Goal: Information Seeking & Learning: Learn about a topic

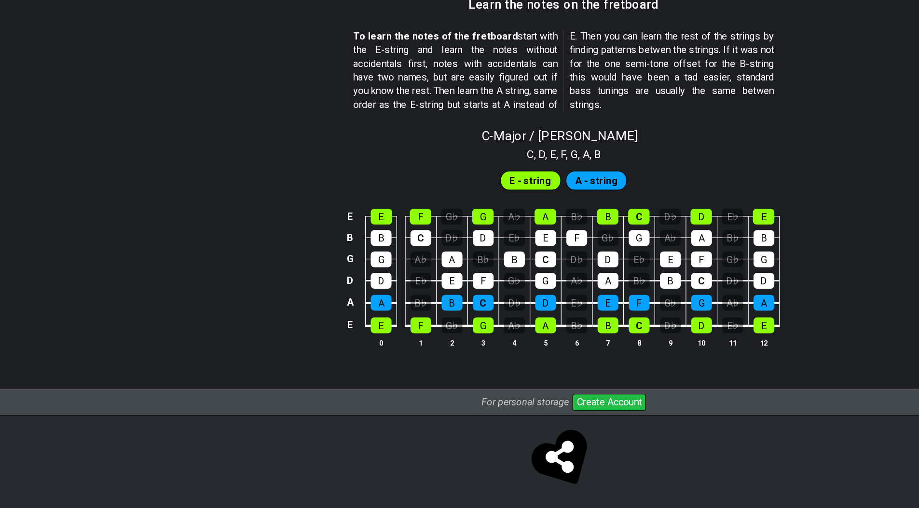
scroll to position [788, 0]
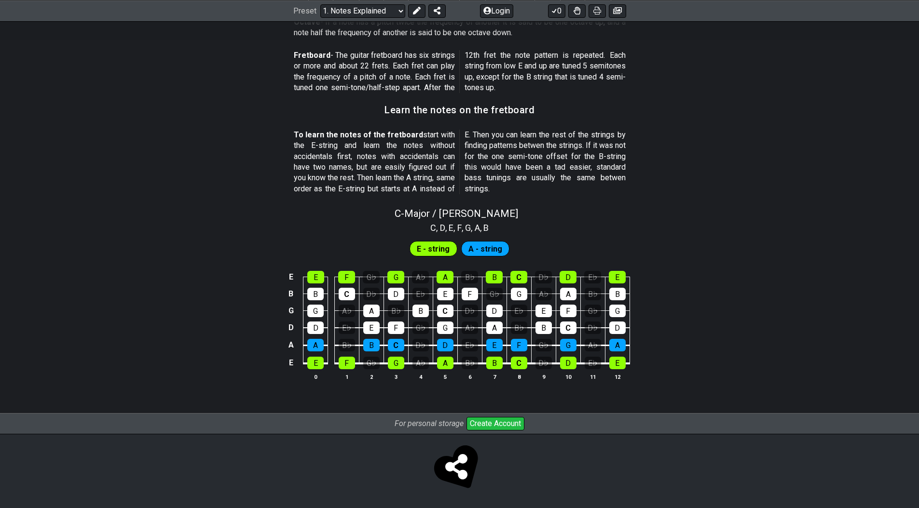
click at [462, 465] on icon at bounding box center [456, 467] width 22 height 26
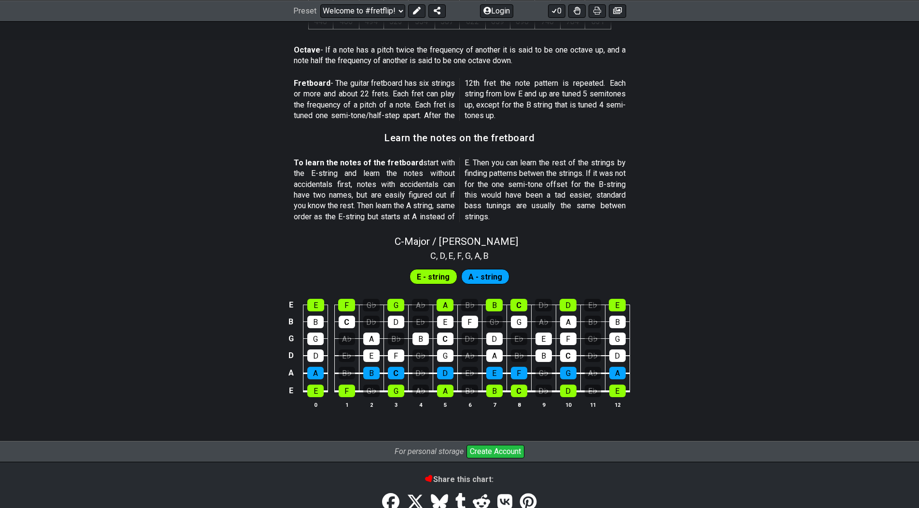
scroll to position [756, 0]
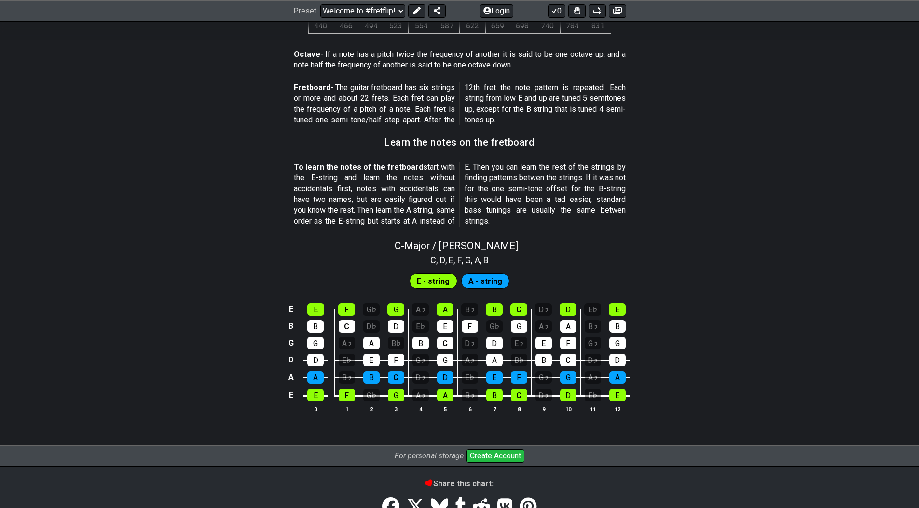
click at [428, 283] on span "E - string" at bounding box center [433, 281] width 33 height 14
click at [484, 280] on span "A - string" at bounding box center [485, 281] width 34 height 14
click at [497, 377] on div "E" at bounding box center [494, 377] width 16 height 13
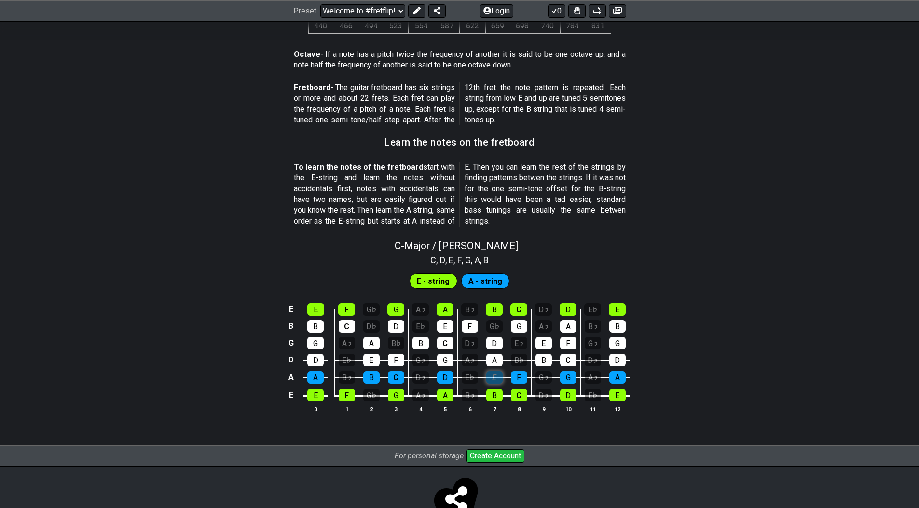
click at [497, 377] on div "E" at bounding box center [494, 377] width 16 height 13
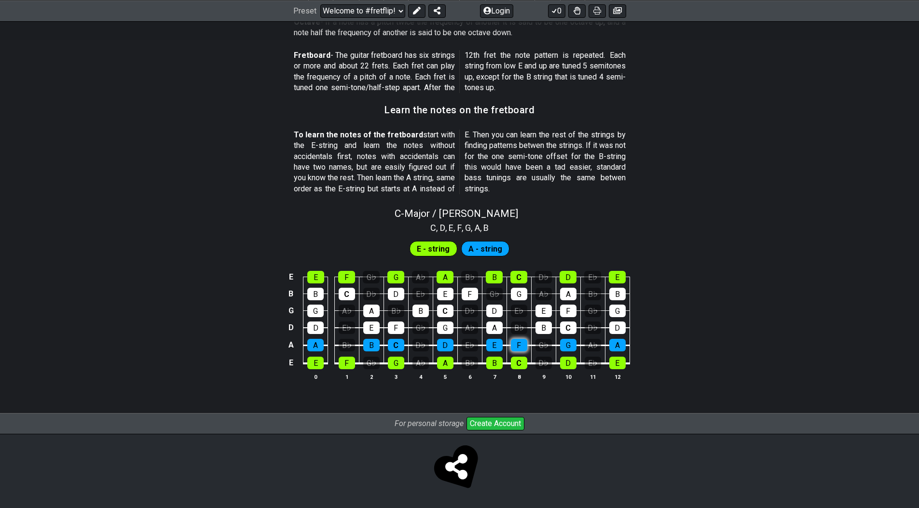
click at [518, 347] on div "F" at bounding box center [519, 345] width 16 height 13
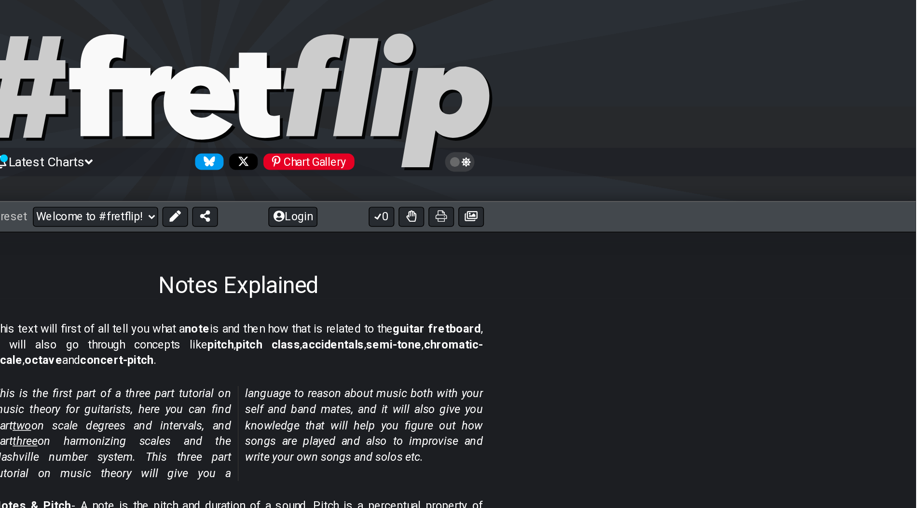
scroll to position [0, 0]
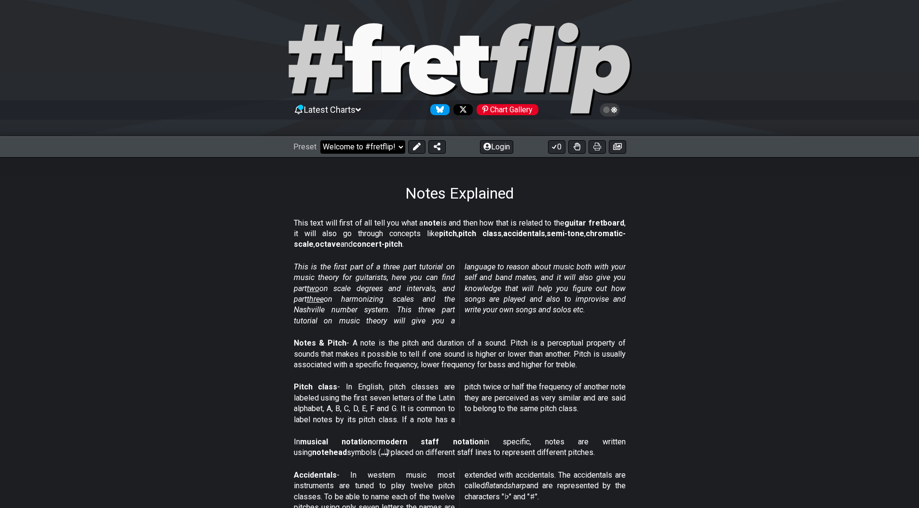
click at [372, 147] on select "Welcome to #fretflip! Initial Preset Custom Preset Minor Pentatonic Major Penta…" at bounding box center [362, 147] width 85 height 14
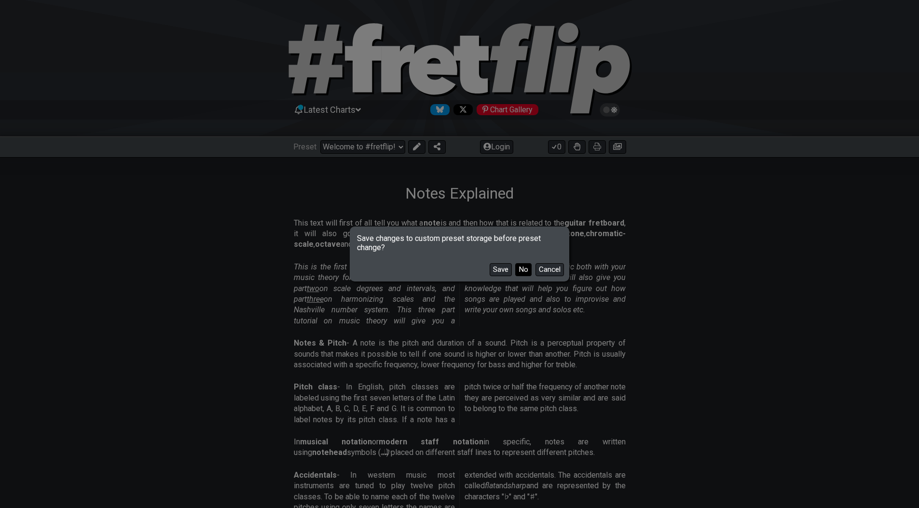
click at [523, 269] on button "No" at bounding box center [523, 269] width 16 height 13
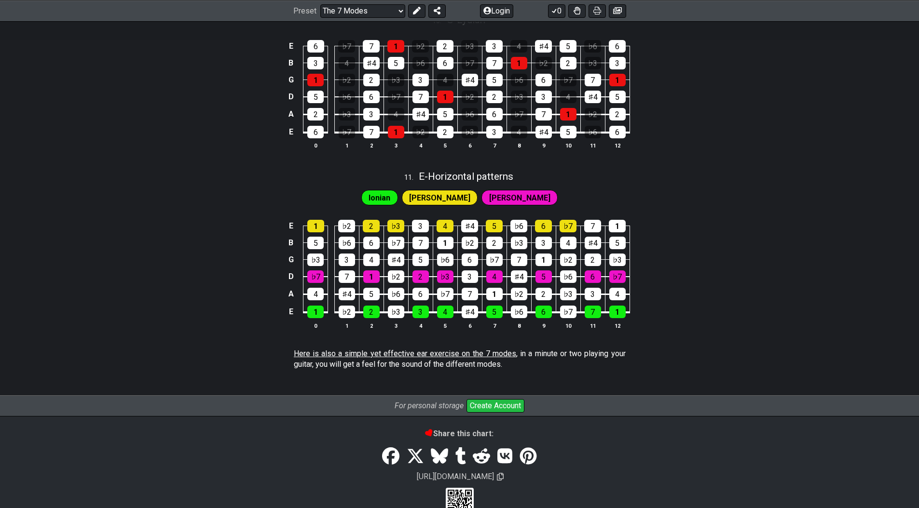
scroll to position [1753, 0]
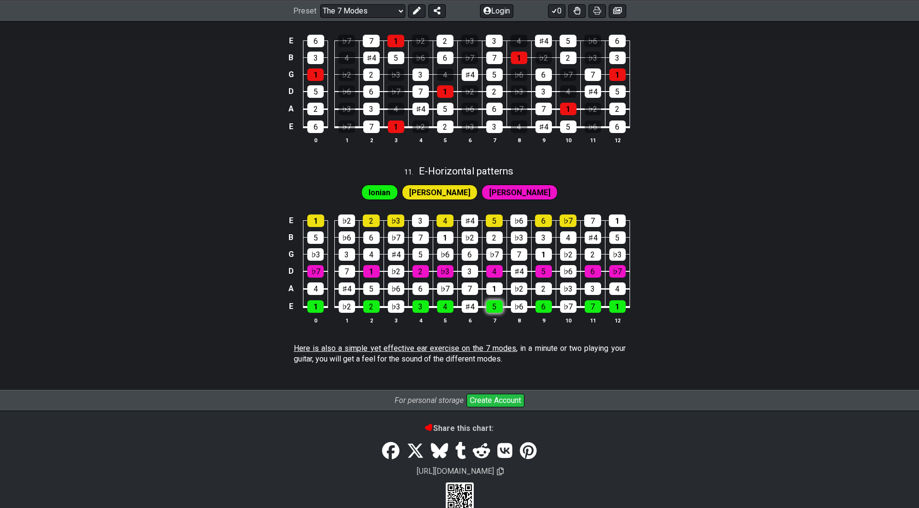
click at [493, 311] on tbody "E 1 ♭2 2 ♭3 3 4 ♯4 5 ♭6 6 ♭7 7 1 B 5 ♭6 6 ♭7 7 1 ♭2 2 ♭3 3 4 ♯4 5 G ♭3 3 4 ♯4 5…" at bounding box center [457, 260] width 344 height 113
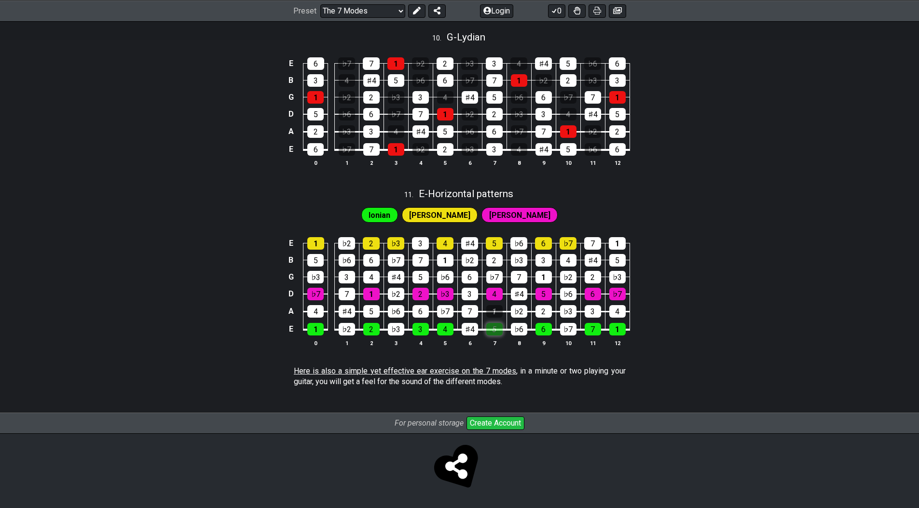
click at [494, 331] on div "5" at bounding box center [494, 329] width 16 height 13
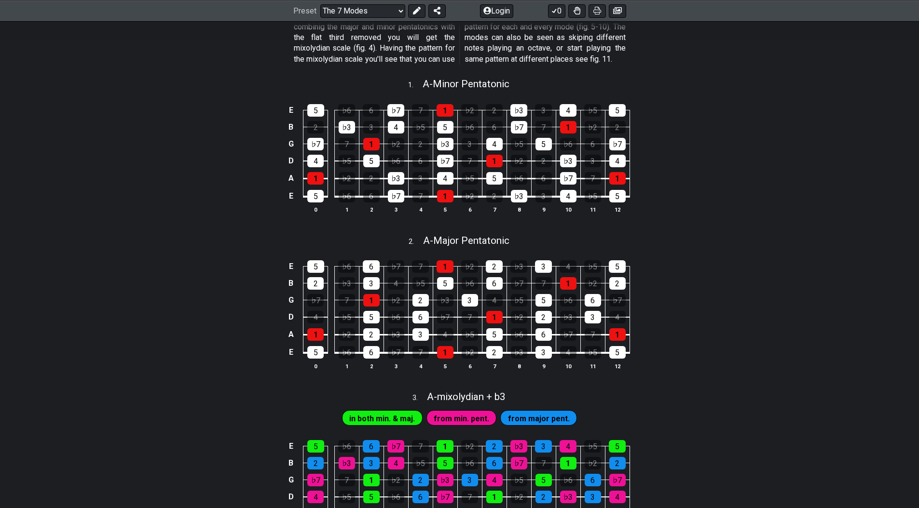
scroll to position [0, 0]
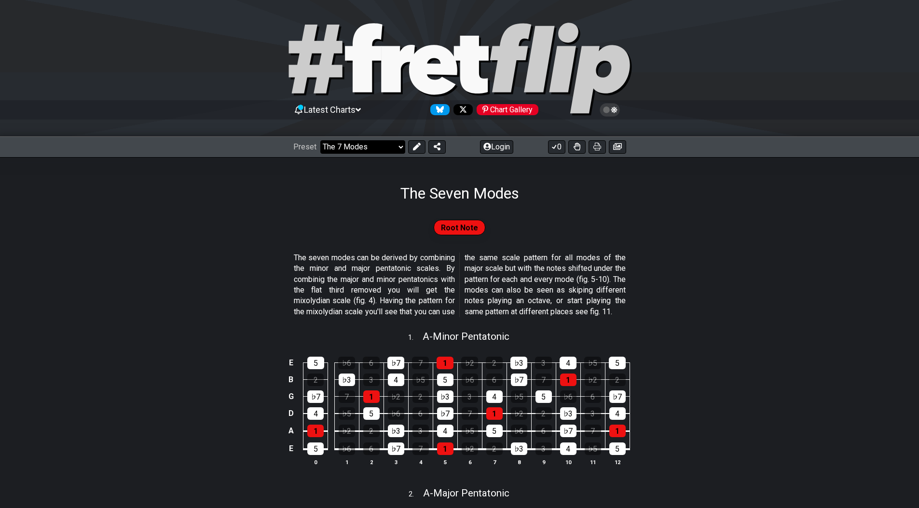
click at [352, 149] on select "Welcome to #fretflip! Initial Preset Custom Preset Minor Pentatonic Major Penta…" at bounding box center [362, 147] width 85 height 14
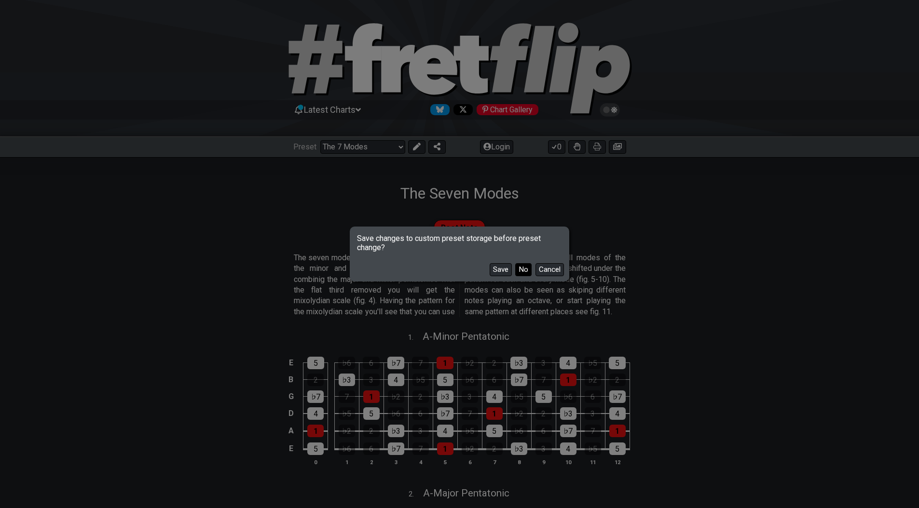
click at [524, 271] on button "No" at bounding box center [523, 269] width 16 height 13
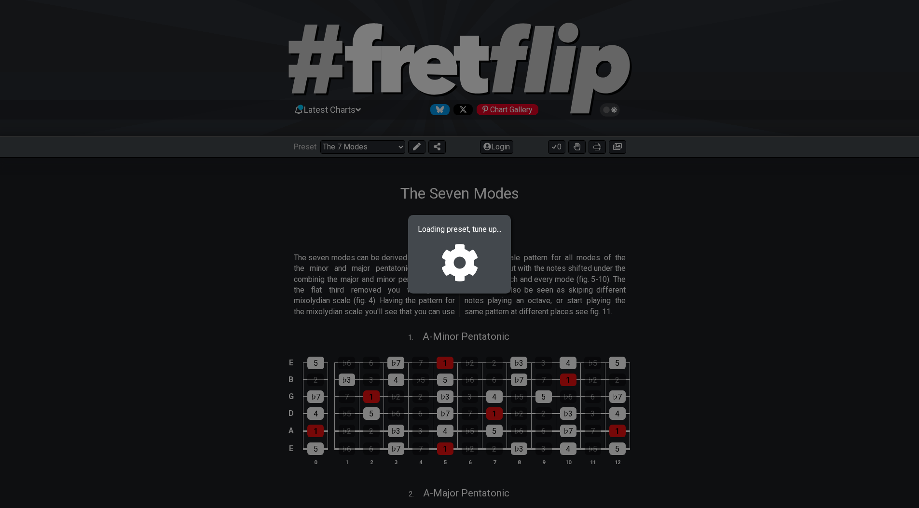
select select "/movable-7th-chords"
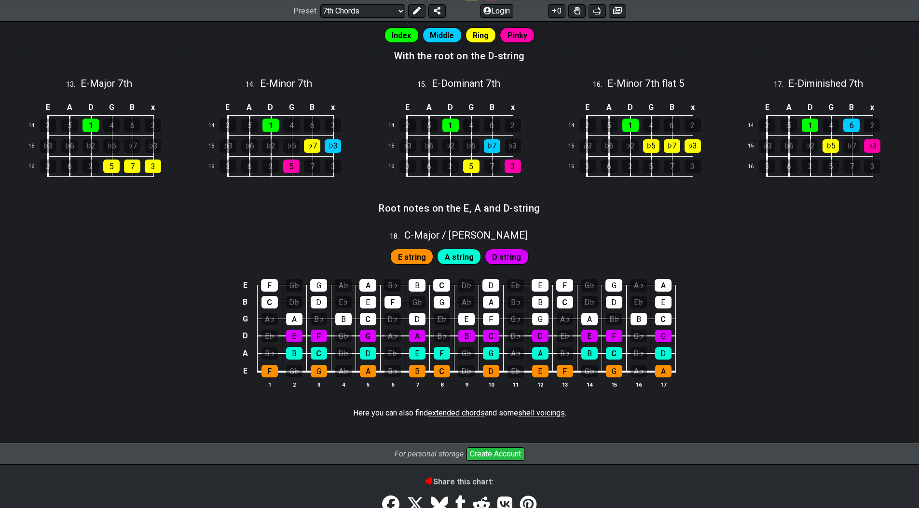
scroll to position [894, 0]
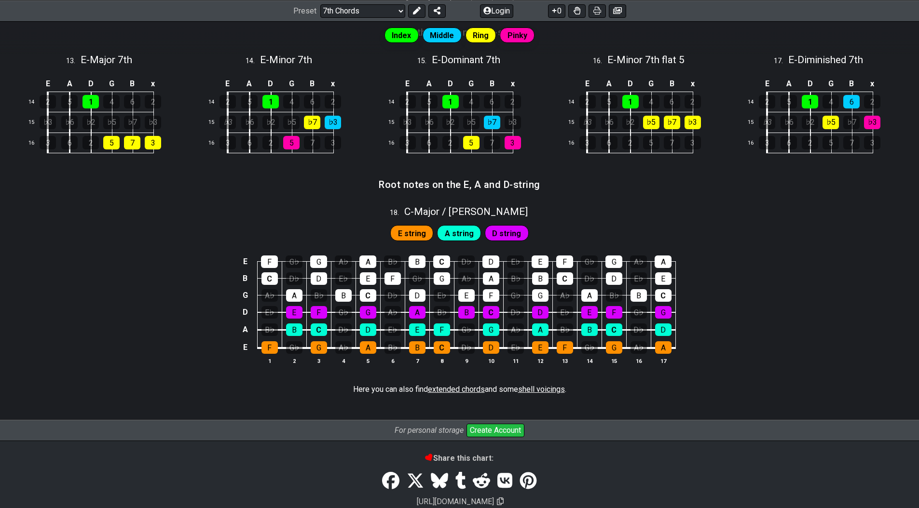
click at [450, 233] on span "A string" at bounding box center [459, 234] width 29 height 14
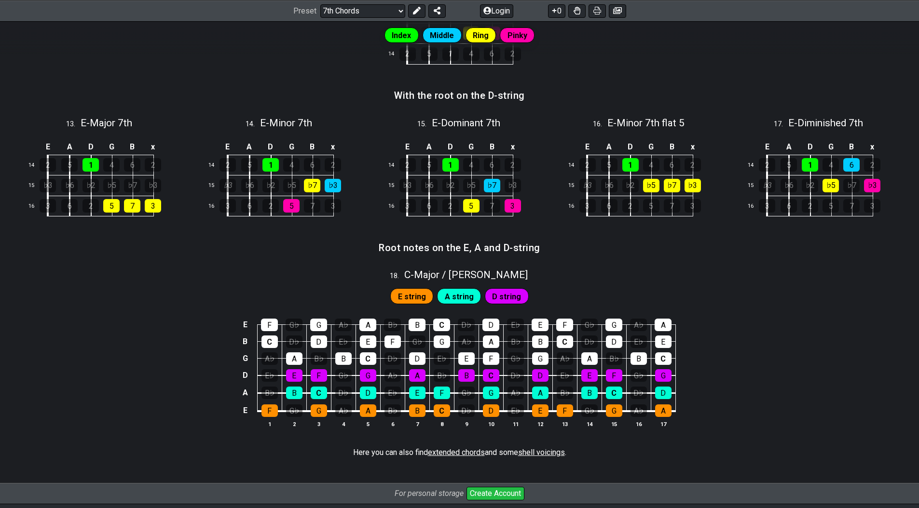
scroll to position [794, 0]
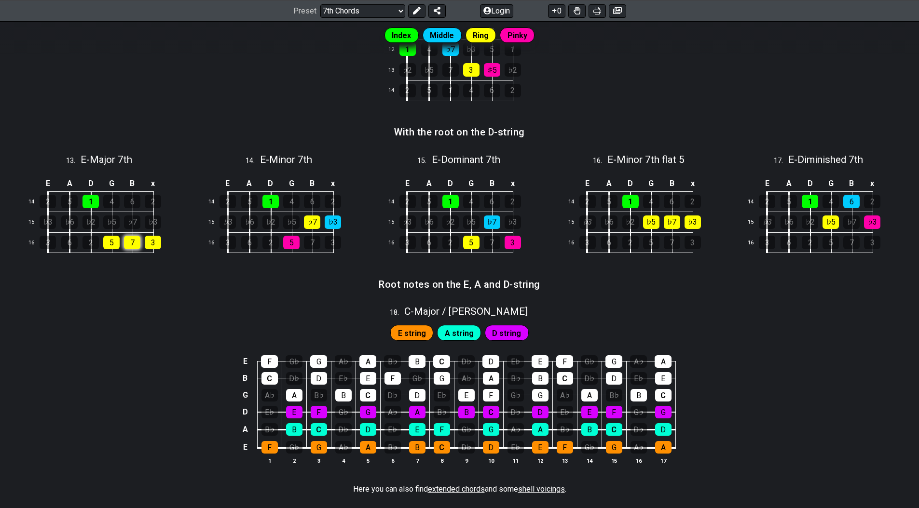
click at [132, 243] on div "7" at bounding box center [132, 243] width 16 height 14
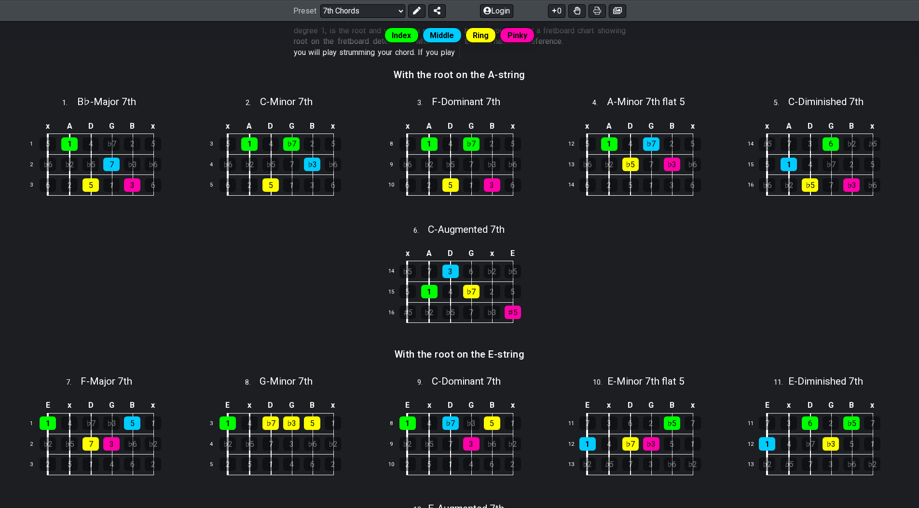
scroll to position [272, 0]
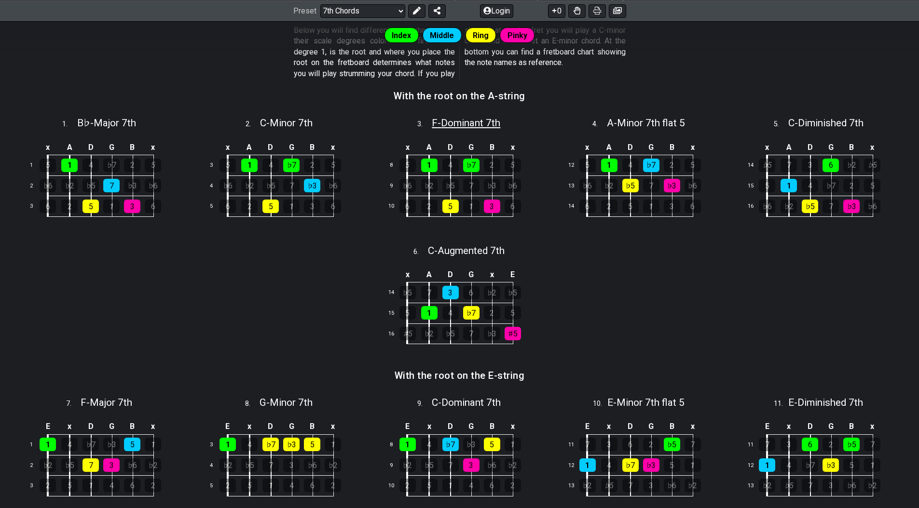
click at [445, 125] on span "F - Dominant 7th" at bounding box center [466, 123] width 68 height 12
select select "F"
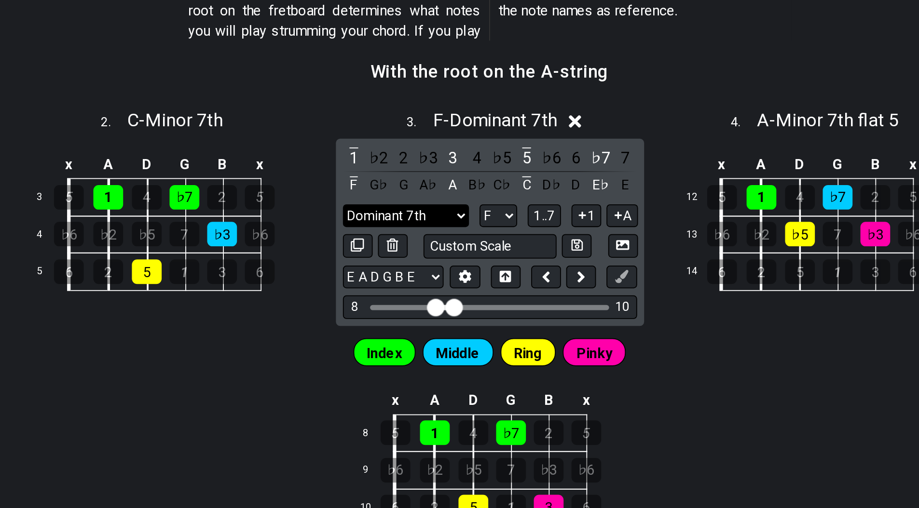
click at [426, 176] on select "Dominant 7th m7 Minor Pentatonic Major Pentatonic Minor Blues Major Blues Major…" at bounding box center [413, 175] width 69 height 13
select select "m7"
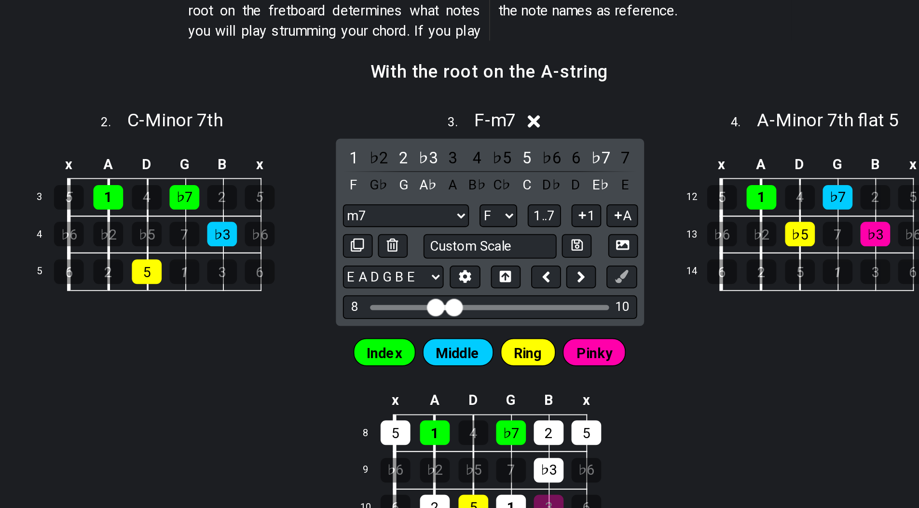
click at [555, 218] on div "x A D G B x 12 5 1 4 ♭7 2 5 13 ♭6 ♭2 ♭5 7 ♭3 ♭6 14 6 2 5 1 3 6" at bounding box center [639, 185] width 174 height 109
click at [488, 125] on icon at bounding box center [483, 123] width 7 height 7
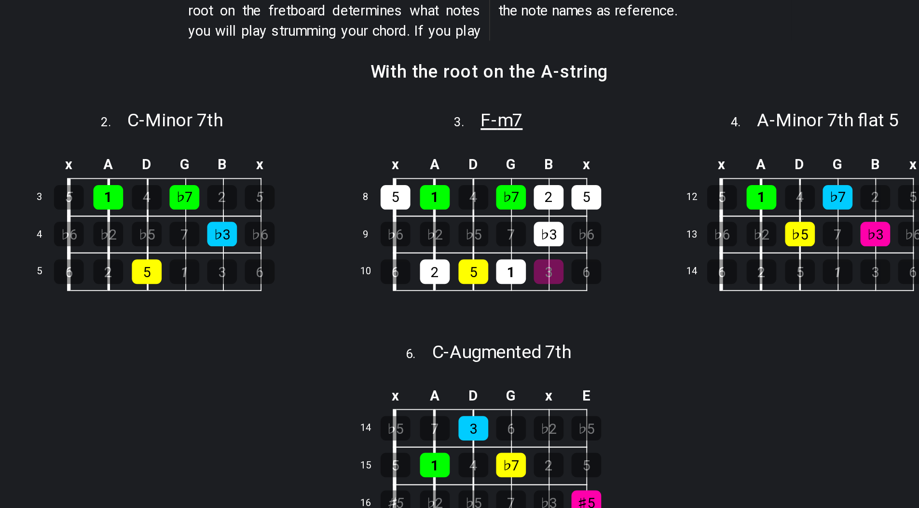
click at [474, 122] on span "F - m7" at bounding box center [465, 123] width 23 height 12
select select "m7"
select select "F"
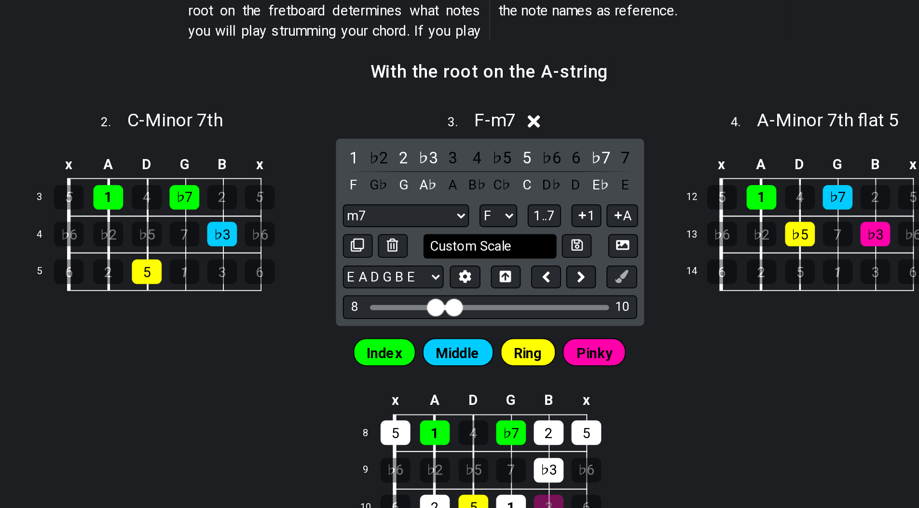
click at [448, 194] on input "Custom Scale" at bounding box center [459, 192] width 73 height 13
click at [448, 194] on input "text" at bounding box center [459, 192] width 73 height 13
click at [532, 189] on icon at bounding box center [532, 191] width 7 height 5
type input "Custom Scale"
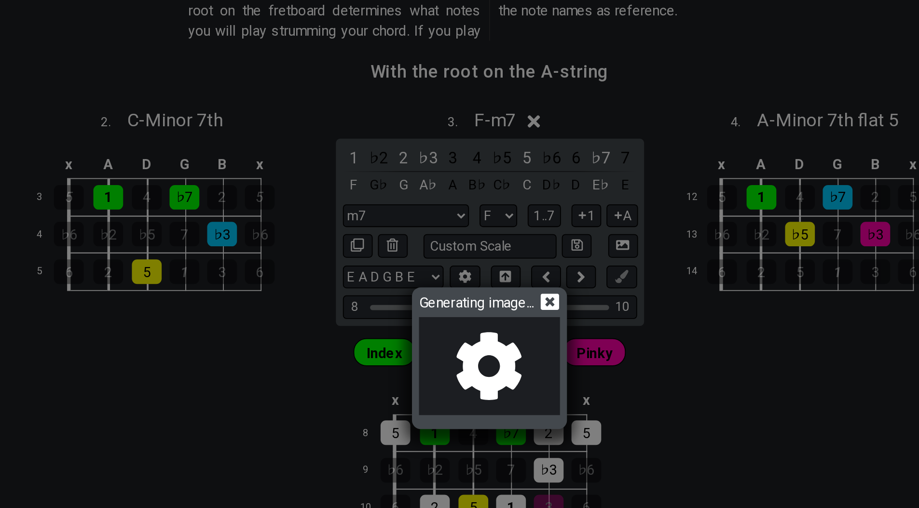
click at [493, 224] on icon at bounding box center [493, 223] width 10 height 10
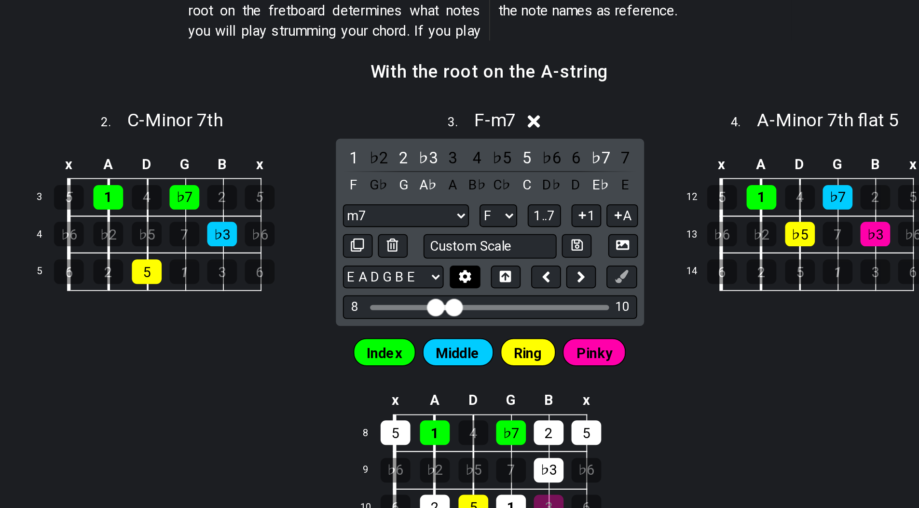
click at [448, 207] on icon at bounding box center [446, 208] width 7 height 7
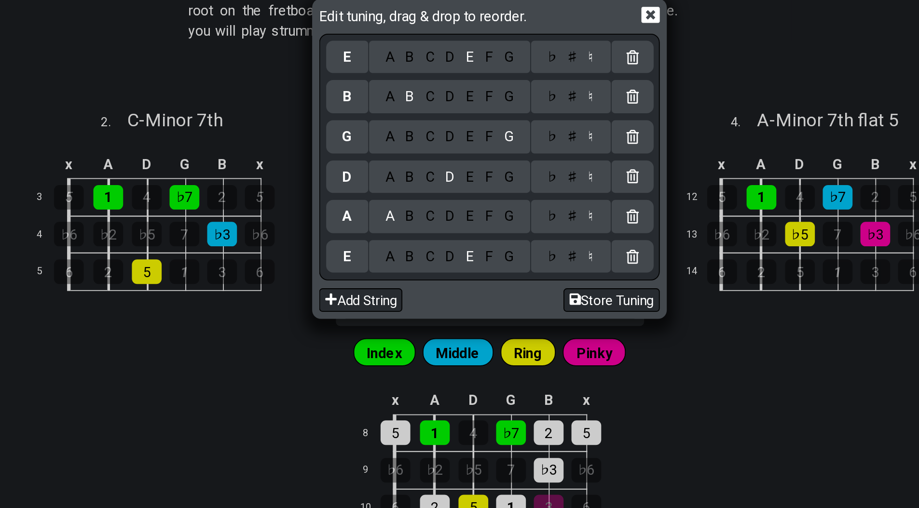
click at [549, 65] on icon at bounding box center [548, 65] width 10 height 10
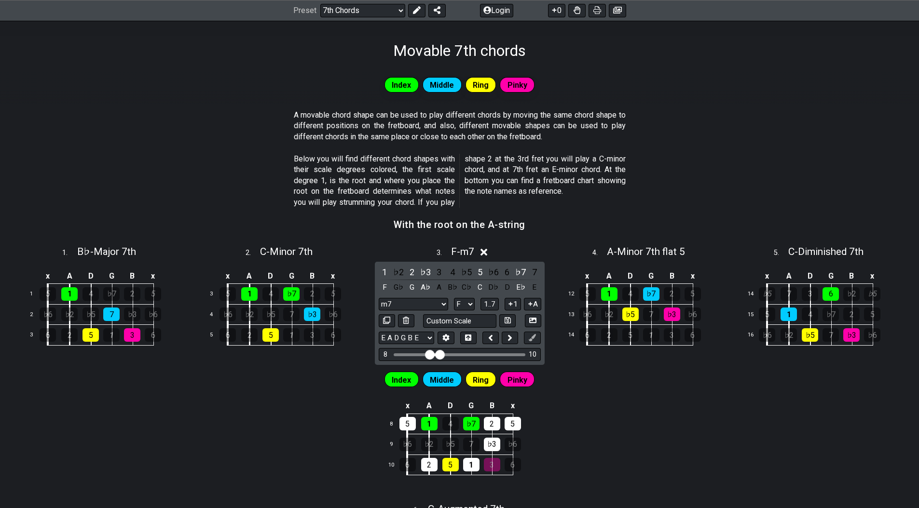
scroll to position [174, 0]
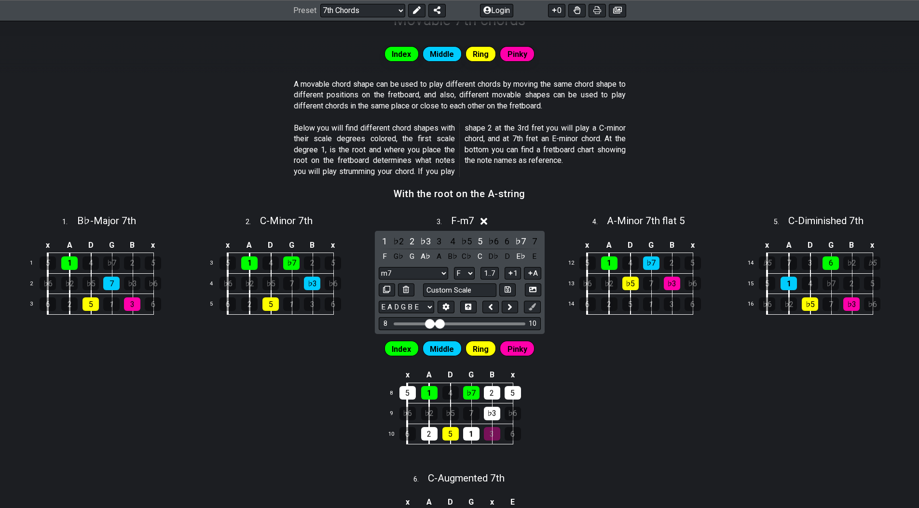
click at [485, 222] on icon at bounding box center [483, 221] width 7 height 7
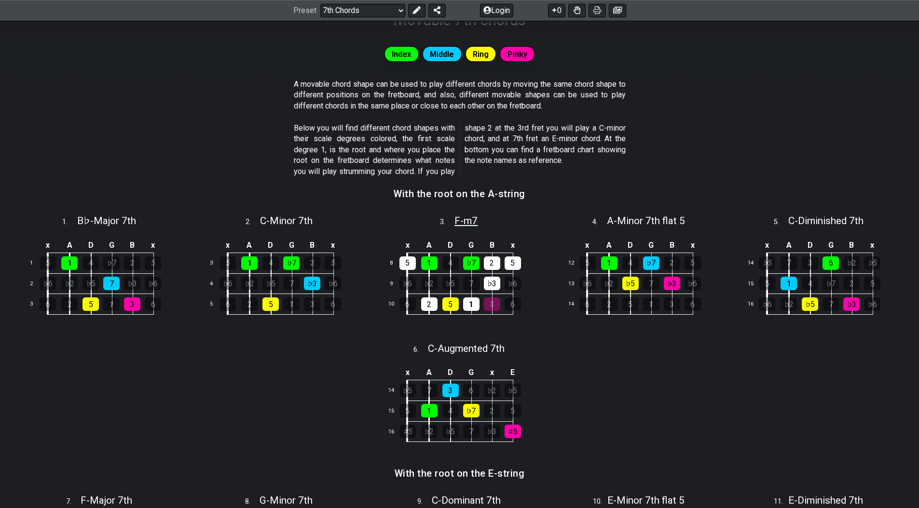
click at [476, 220] on span "F - m7" at bounding box center [465, 221] width 23 height 12
select select "m7"
select select "F"
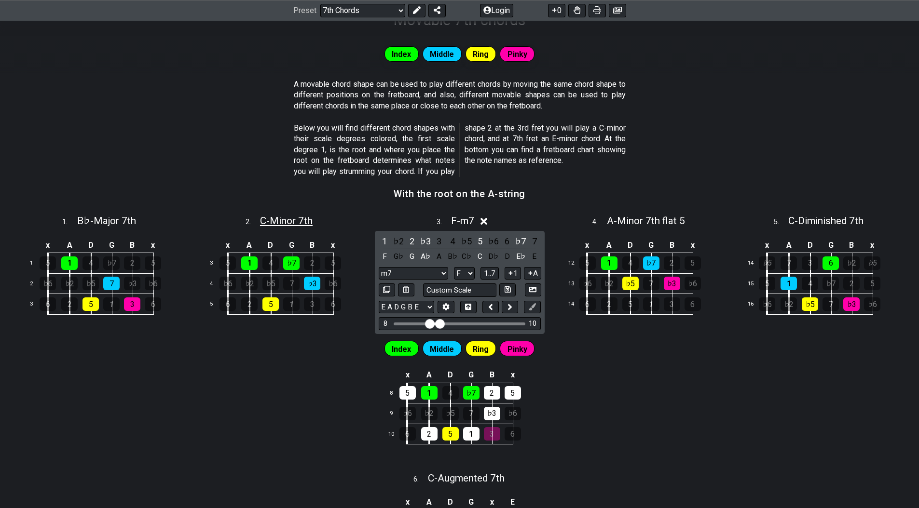
click at [292, 218] on span "C - Minor 7th" at bounding box center [286, 221] width 53 height 12
select select "C"
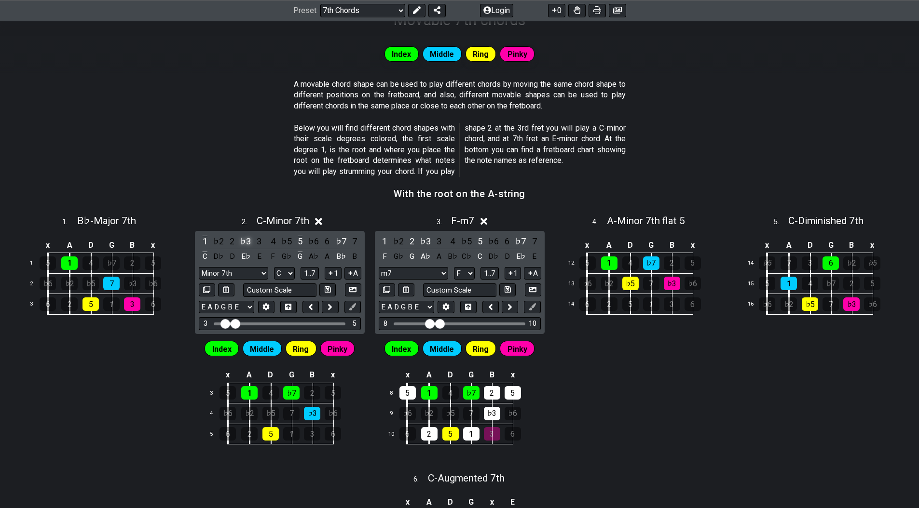
click at [245, 243] on div "♭3" at bounding box center [245, 241] width 13 height 13
click at [245, 243] on div "♯2" at bounding box center [245, 241] width 13 height 13
click at [245, 243] on div "♭3" at bounding box center [245, 241] width 13 height 13
click at [258, 255] on div "E" at bounding box center [259, 256] width 13 height 13
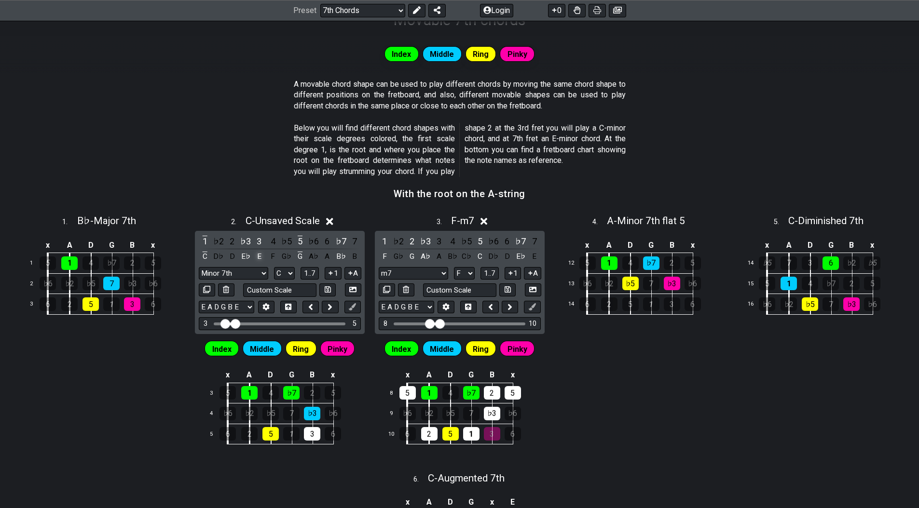
click at [258, 256] on div "E" at bounding box center [259, 256] width 13 height 13
click at [255, 273] on select "Minor 7th m7 Minor Pentatonic Major Pentatonic Minor Blues Major Blues Major / …" at bounding box center [233, 273] width 69 height 13
select select "Lydian"
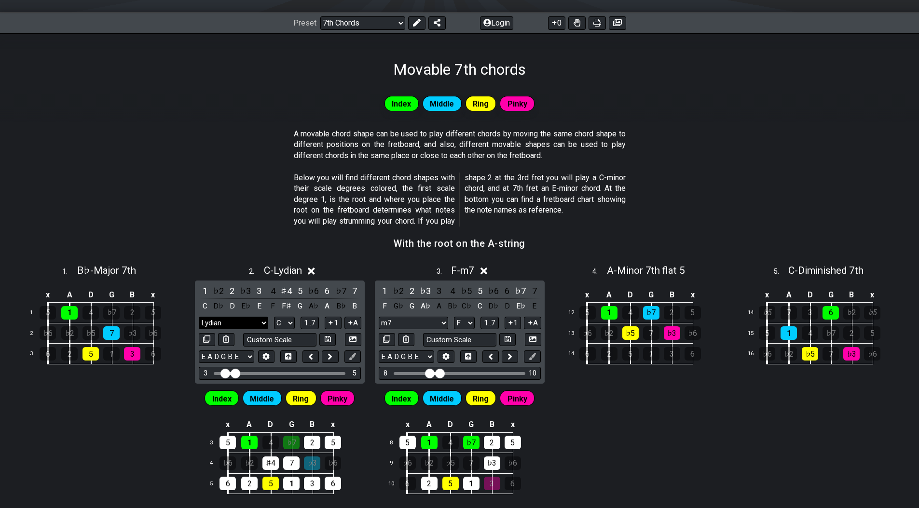
scroll to position [0, 0]
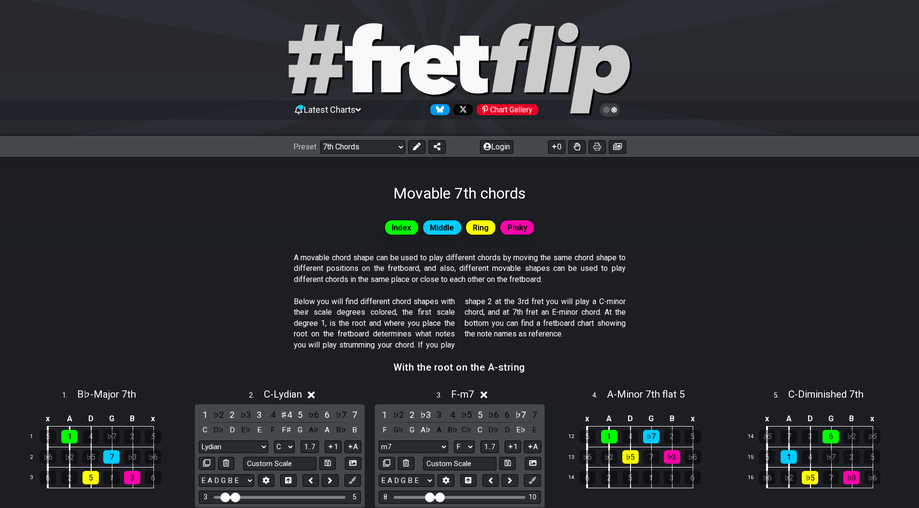
click at [435, 68] on icon at bounding box center [432, 70] width 48 height 50
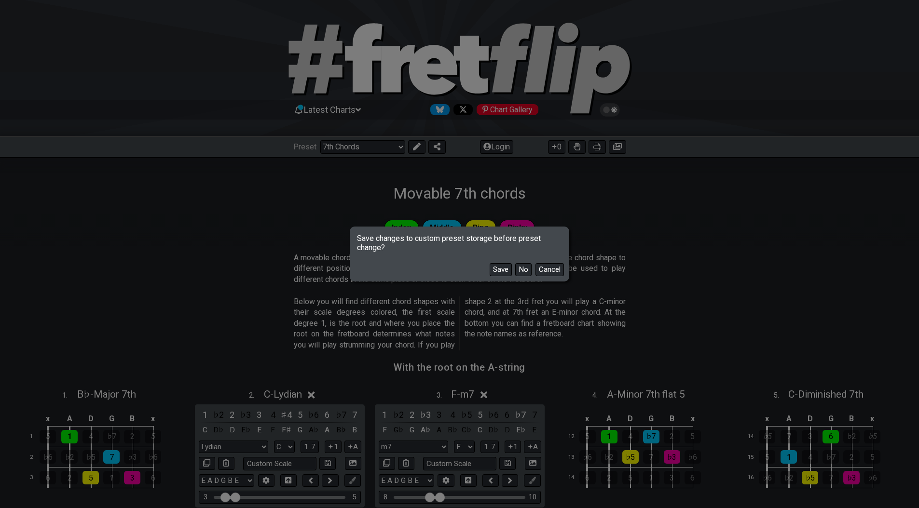
click at [435, 68] on div "Save changes to custom preset storage before preset change? Save No Cancel" at bounding box center [459, 254] width 919 height 508
click at [523, 265] on button "No" at bounding box center [523, 269] width 16 height 13
select select "/welcome"
select select "C"
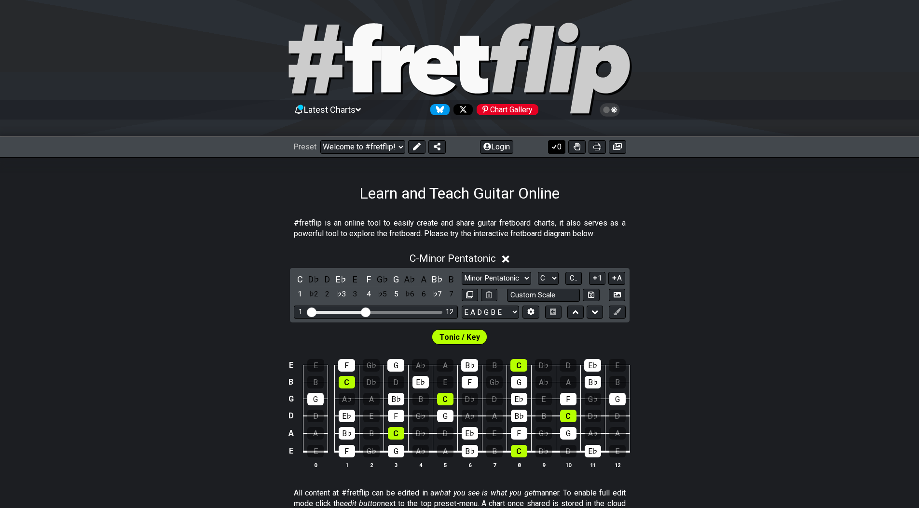
click at [560, 151] on button "0" at bounding box center [556, 147] width 17 height 14
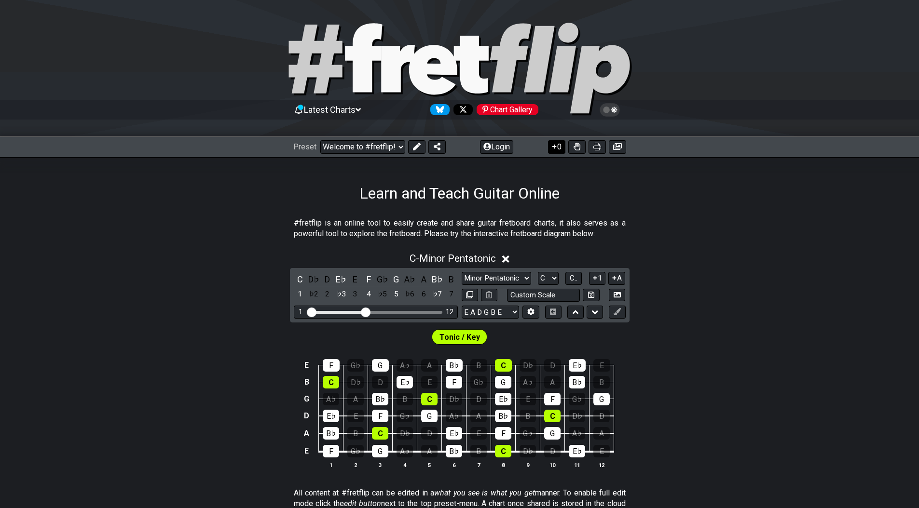
click at [560, 151] on button "0" at bounding box center [556, 147] width 17 height 14
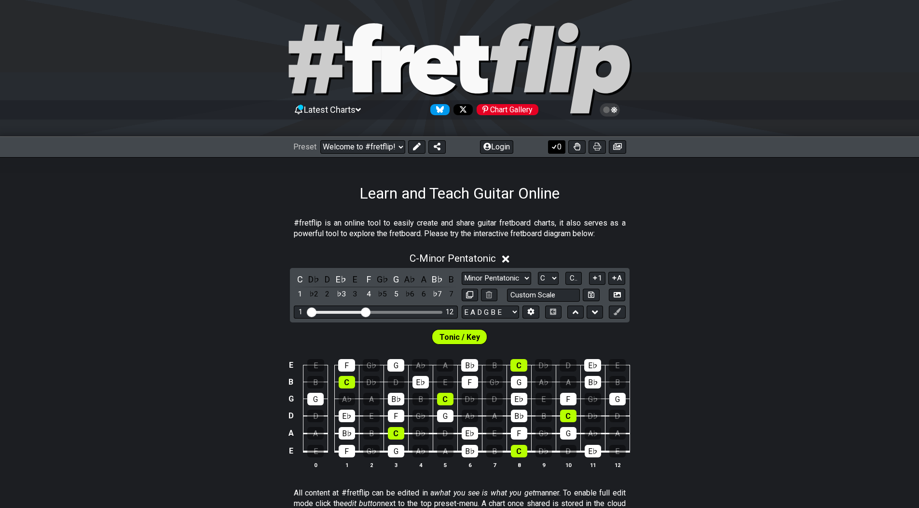
click at [560, 151] on button "0" at bounding box center [556, 147] width 17 height 14
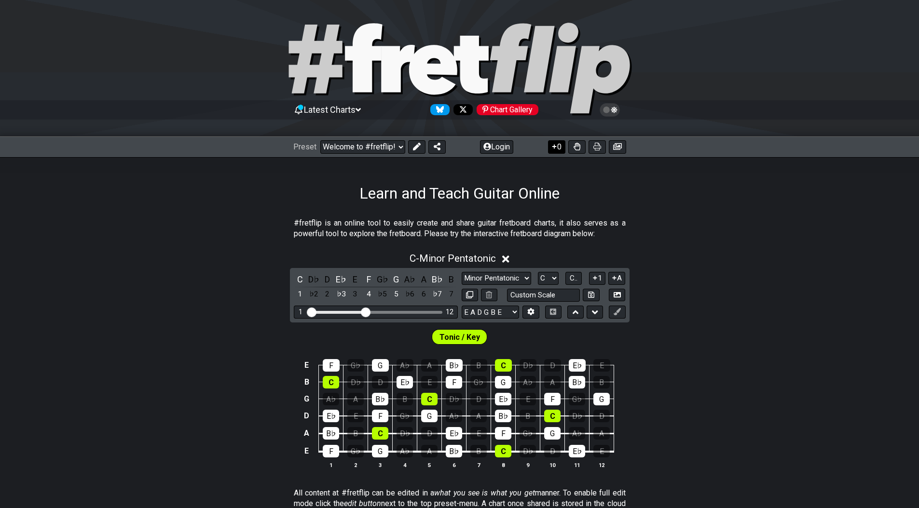
click at [560, 151] on button "0" at bounding box center [556, 147] width 17 height 14
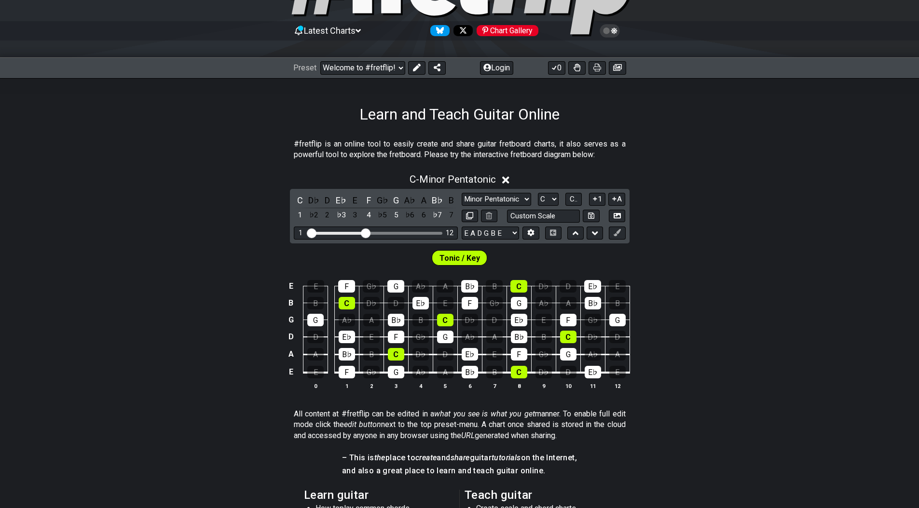
scroll to position [82, 0]
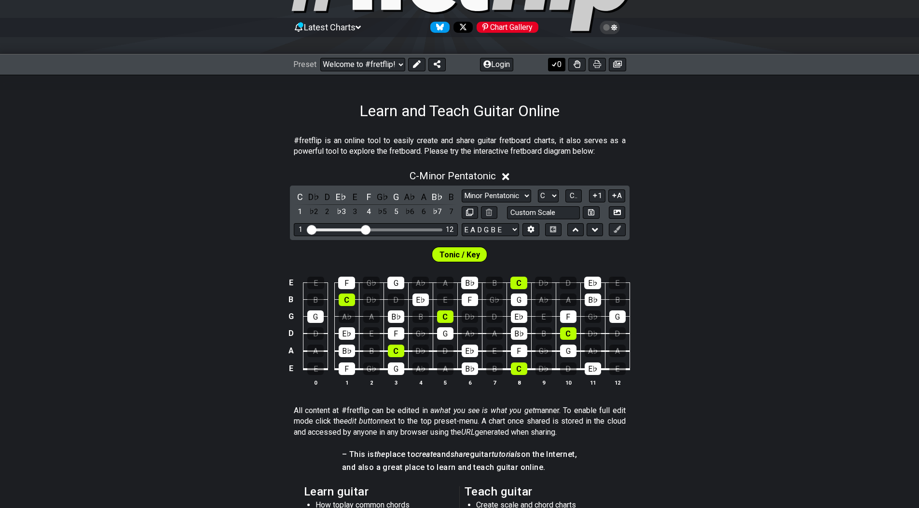
click at [561, 68] on button "0" at bounding box center [556, 65] width 17 height 14
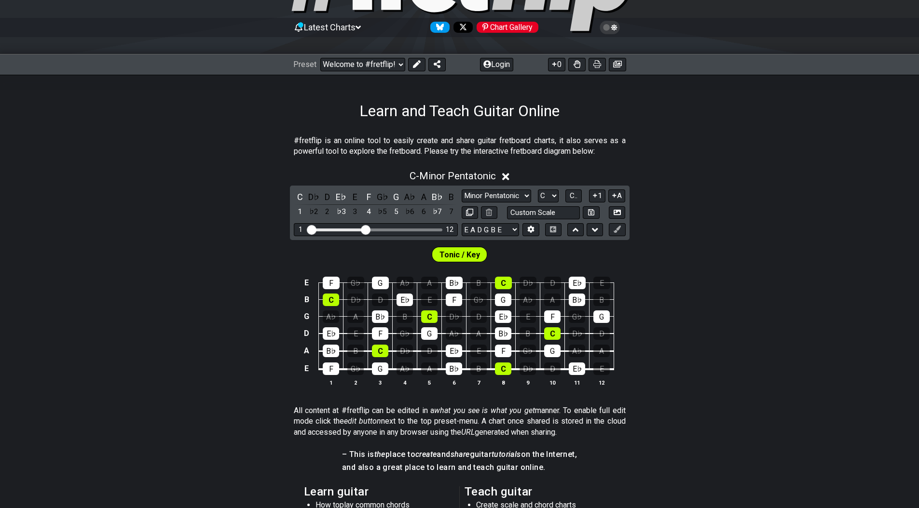
click at [460, 250] on span "Tonic / Key" at bounding box center [459, 255] width 41 height 14
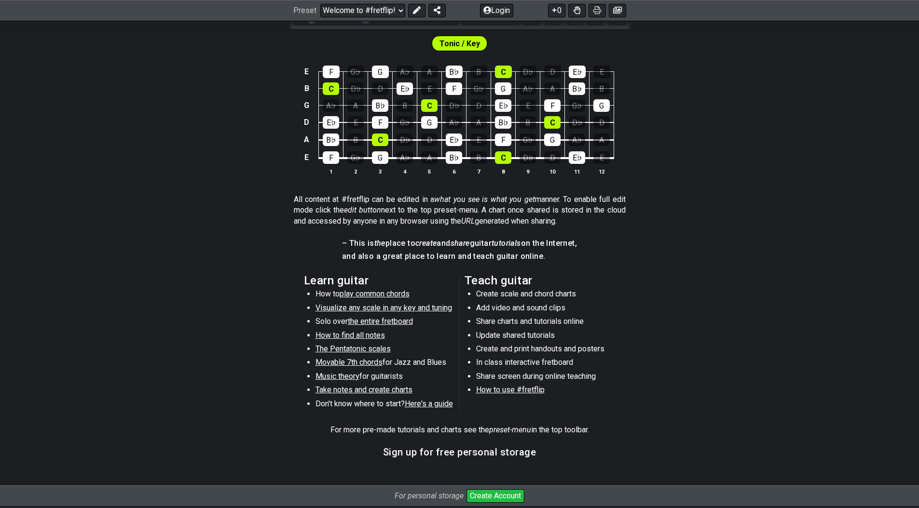
scroll to position [295, 0]
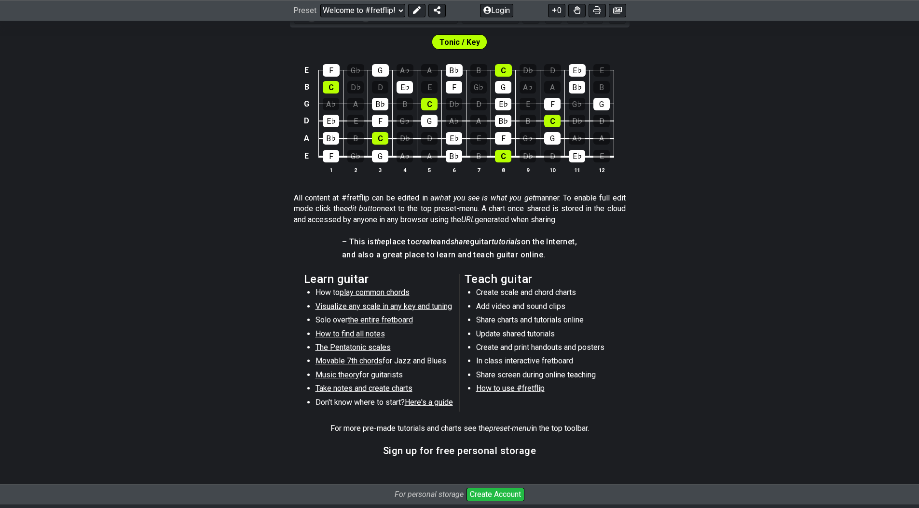
click at [362, 335] on span "How to find all notes" at bounding box center [349, 333] width 69 height 9
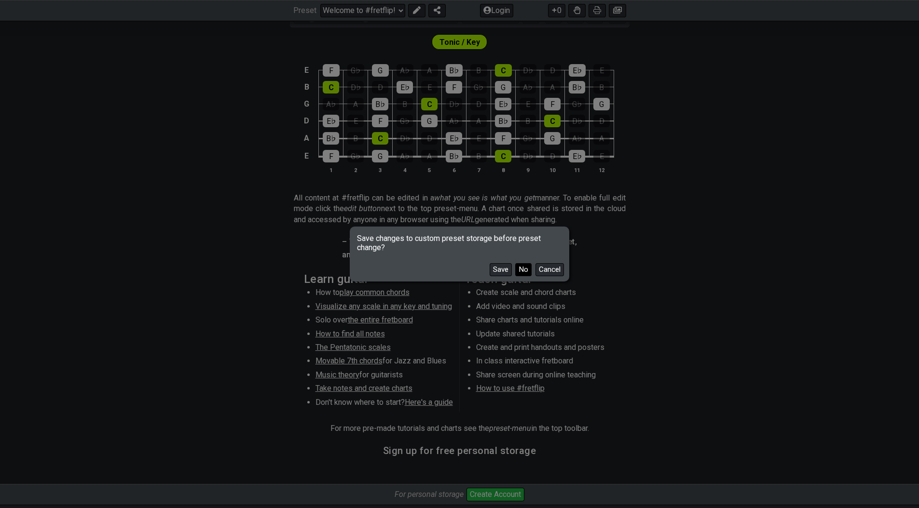
click at [521, 271] on button "No" at bounding box center [523, 269] width 16 height 13
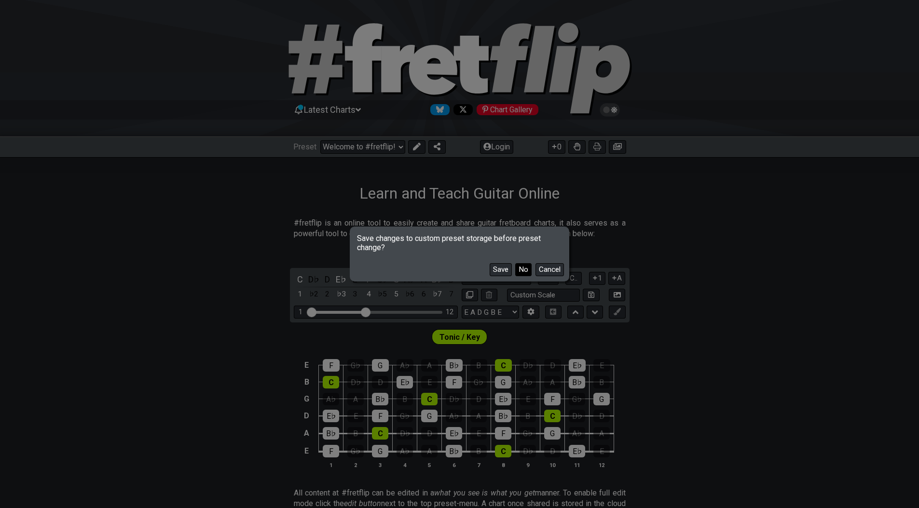
select select "/find-all-notes"
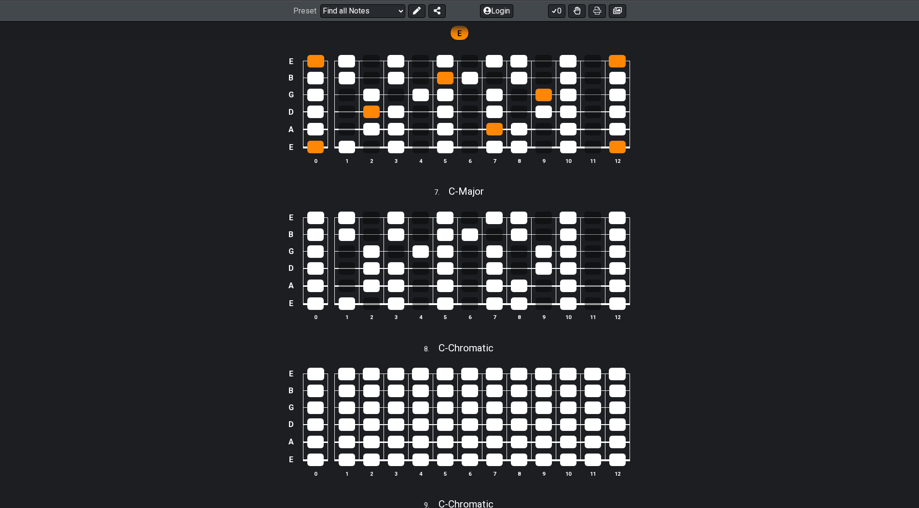
scroll to position [2151, 0]
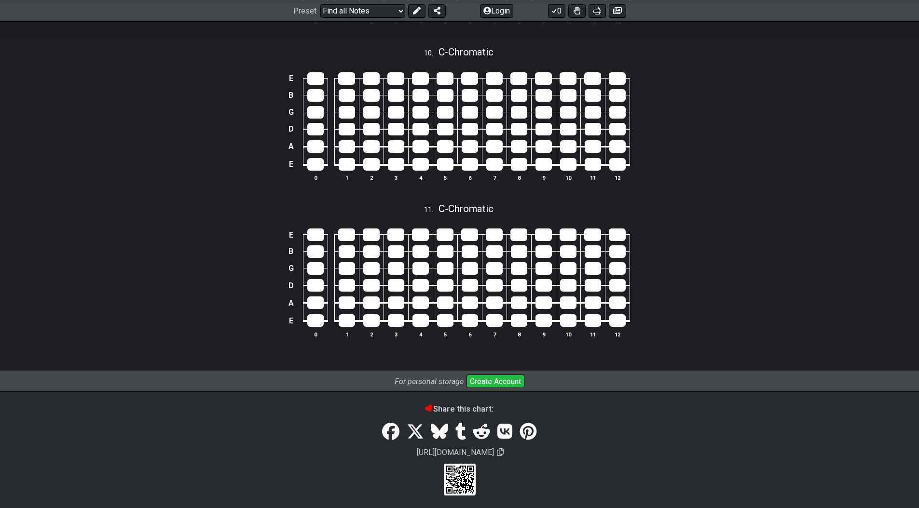
click at [396, 431] on icon at bounding box center [390, 431] width 17 height 17
click at [531, 433] on icon at bounding box center [527, 431] width 17 height 17
click at [462, 435] on icon at bounding box center [460, 431] width 10 height 17
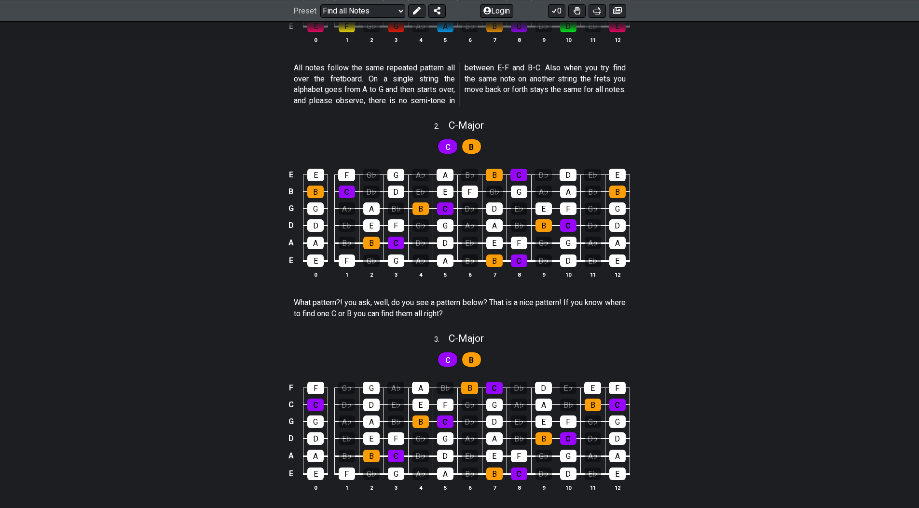
scroll to position [0, 0]
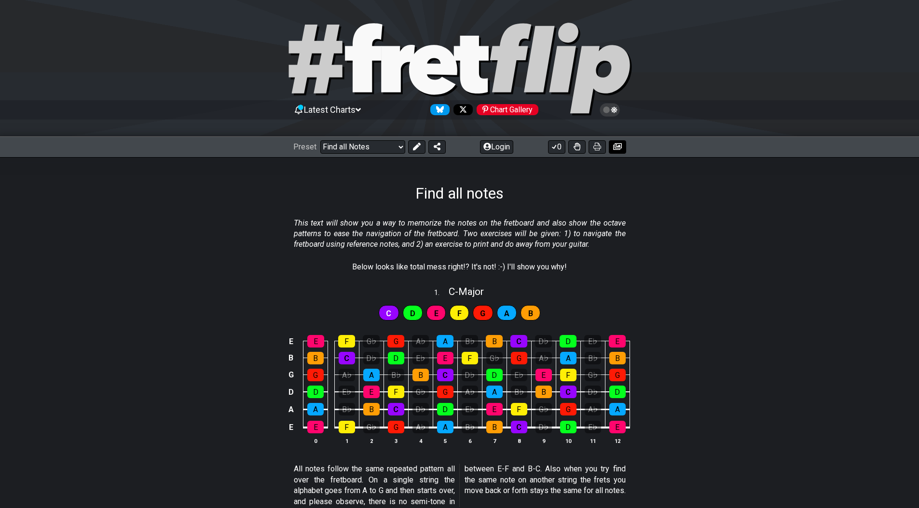
click at [618, 150] on button at bounding box center [617, 147] width 17 height 14
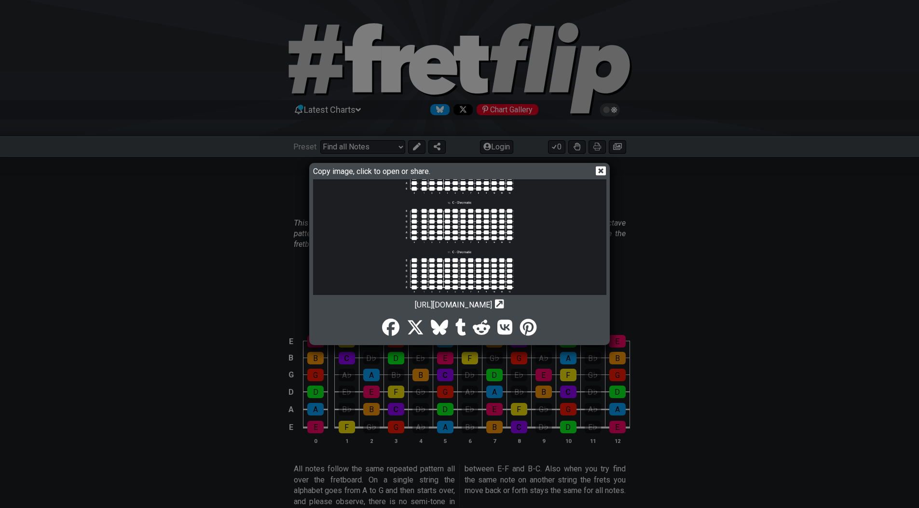
scroll to position [633, 0]
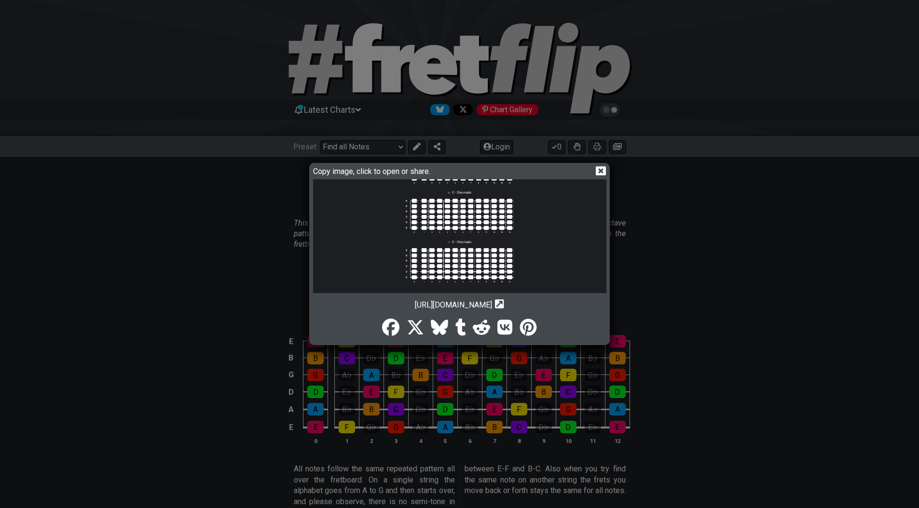
click at [600, 172] on icon at bounding box center [601, 170] width 10 height 9
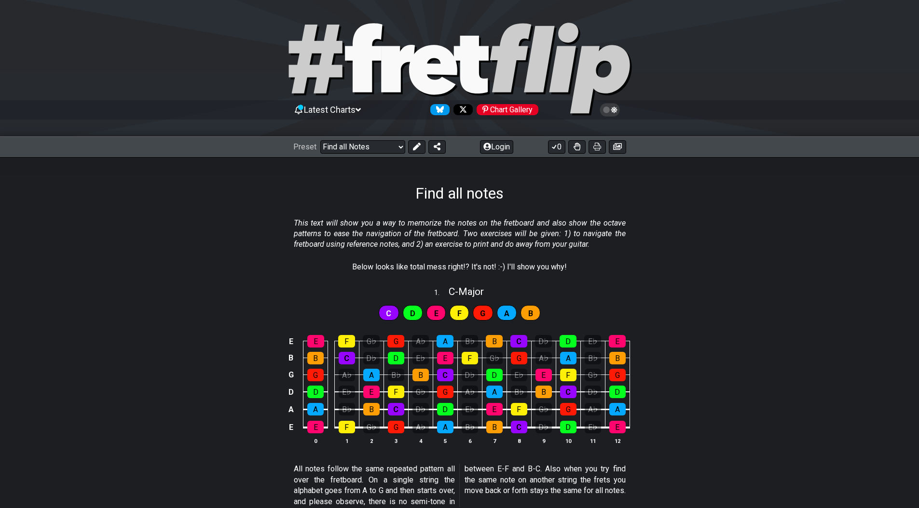
click at [611, 114] on icon at bounding box center [609, 110] width 20 height 14
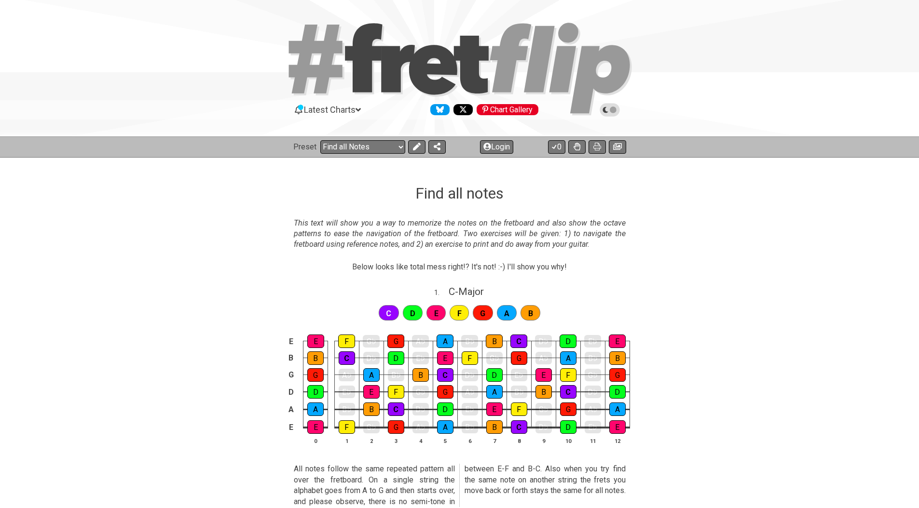
click at [611, 114] on icon at bounding box center [609, 110] width 20 height 14
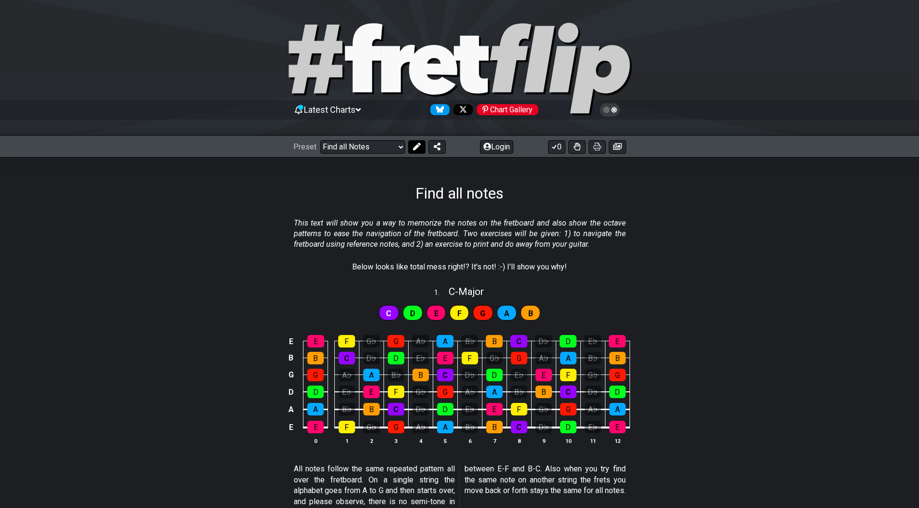
click at [419, 152] on button at bounding box center [416, 147] width 17 height 14
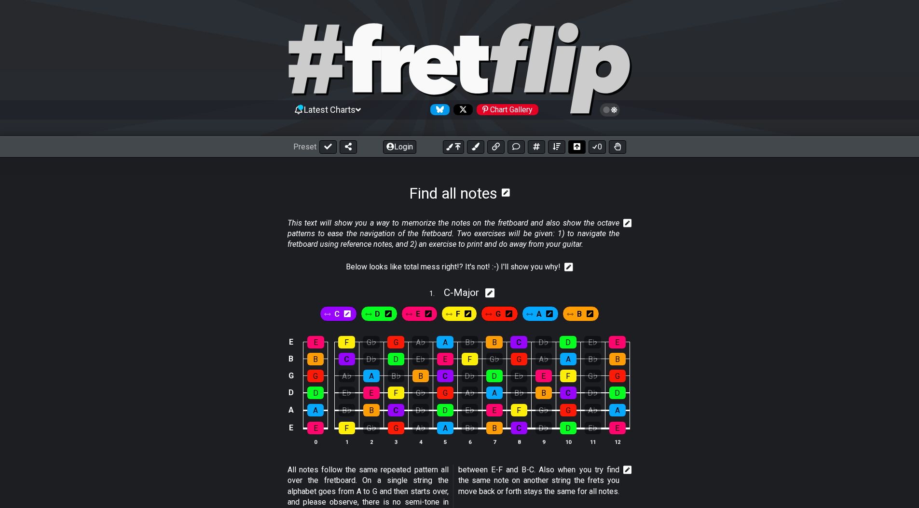
click at [572, 152] on button at bounding box center [576, 147] width 17 height 14
click at [421, 320] on div "E" at bounding box center [419, 313] width 36 height 15
click at [399, 339] on div "G" at bounding box center [395, 342] width 17 height 13
click at [472, 150] on icon at bounding box center [475, 147] width 8 height 8
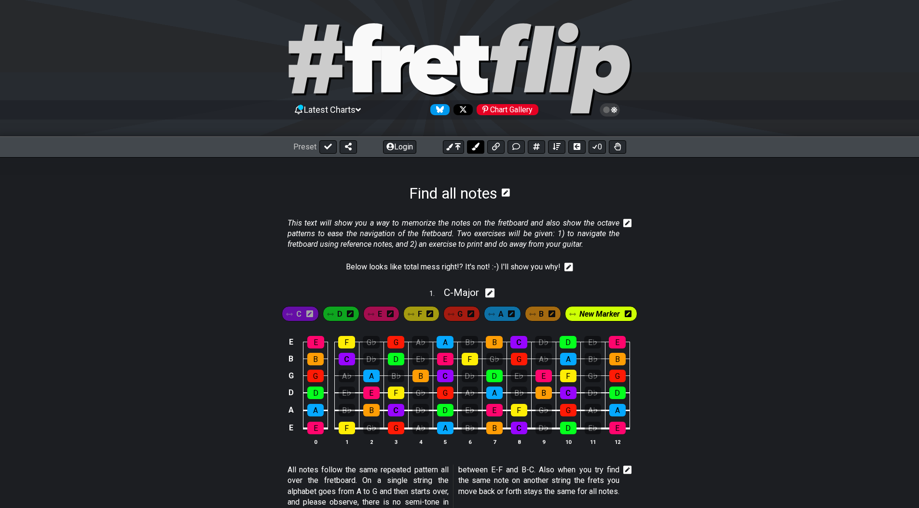
click at [472, 150] on icon at bounding box center [475, 147] width 8 height 8
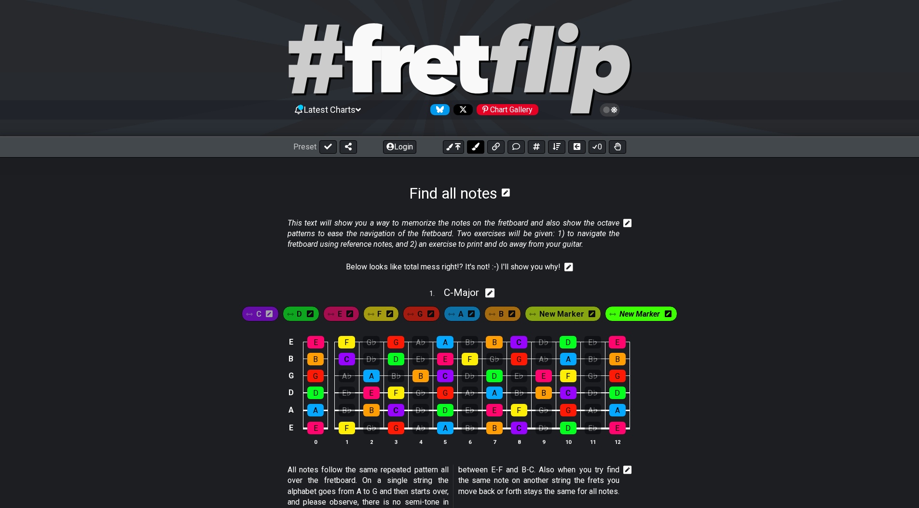
click at [472, 150] on icon at bounding box center [475, 147] width 8 height 8
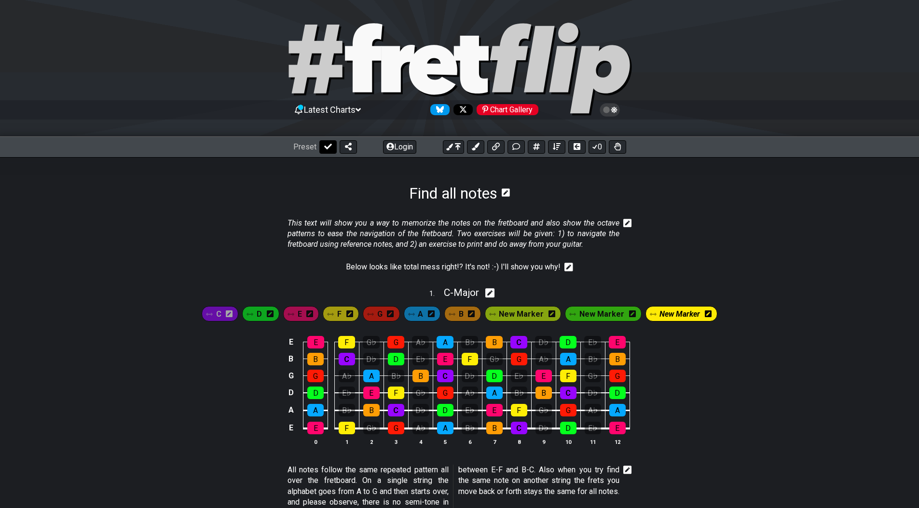
click at [326, 148] on icon at bounding box center [328, 147] width 8 height 6
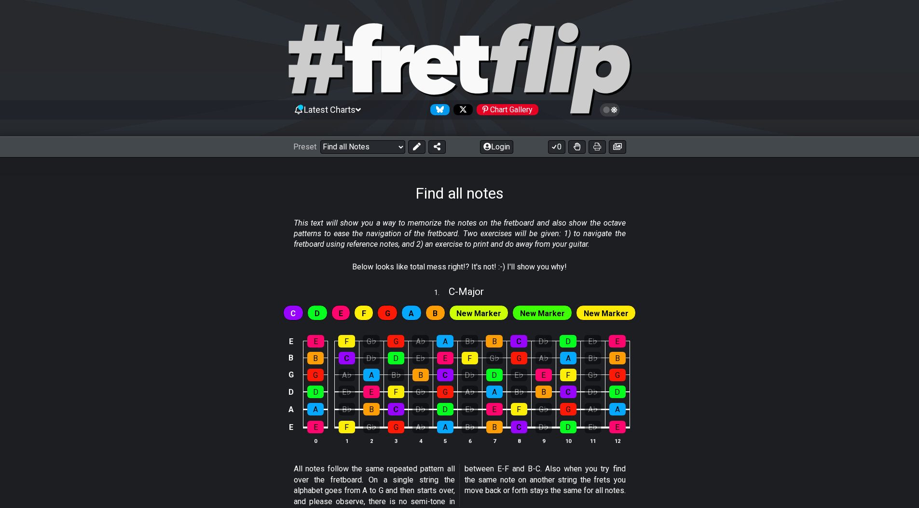
click at [326, 148] on select "Welcome to #fretflip! Initial Preset Custom Preset Minor Pentatonic Major Penta…" at bounding box center [362, 147] width 85 height 14
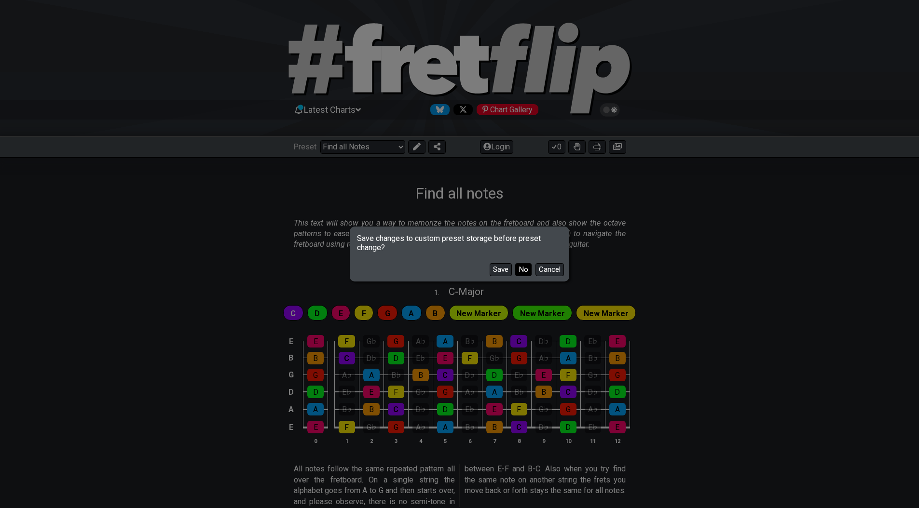
click at [525, 267] on button "No" at bounding box center [523, 269] width 16 height 13
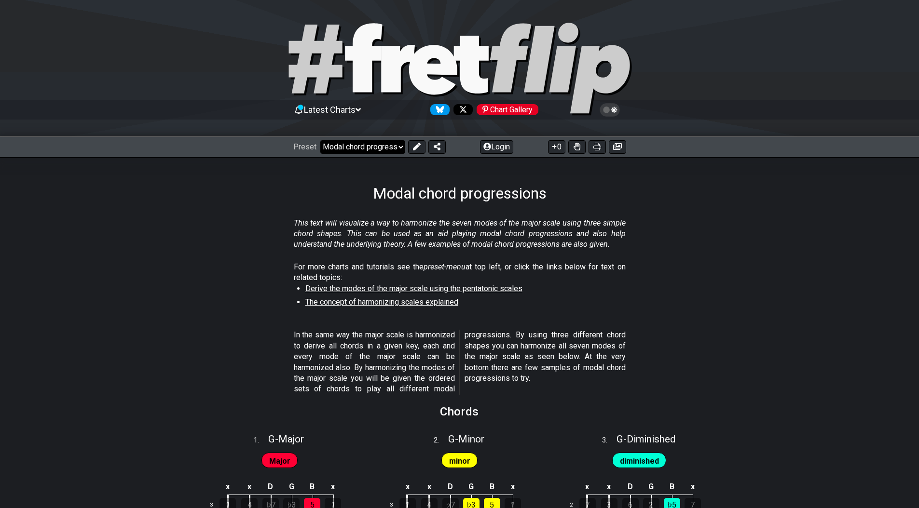
click at [374, 151] on select "Welcome to #fretflip! Initial Preset Custom Preset Minor Pentatonic Major Penta…" at bounding box center [362, 147] width 85 height 14
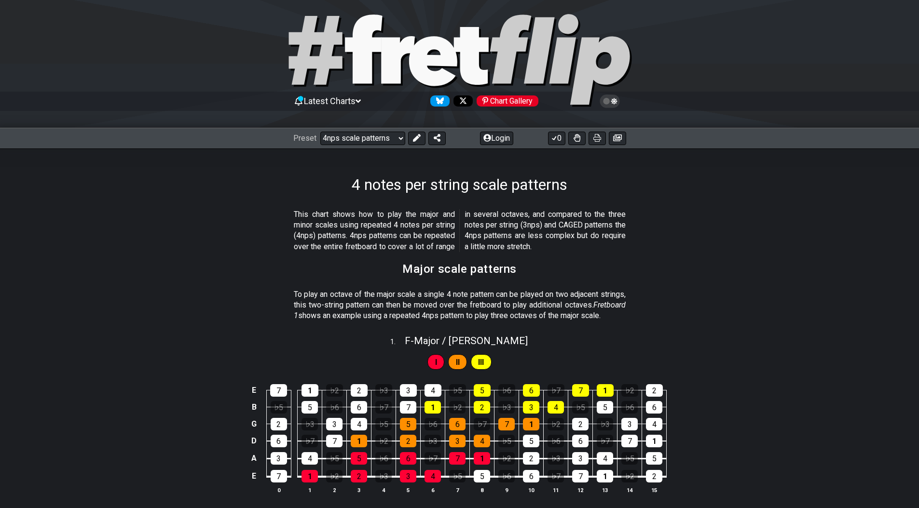
scroll to position [1, 0]
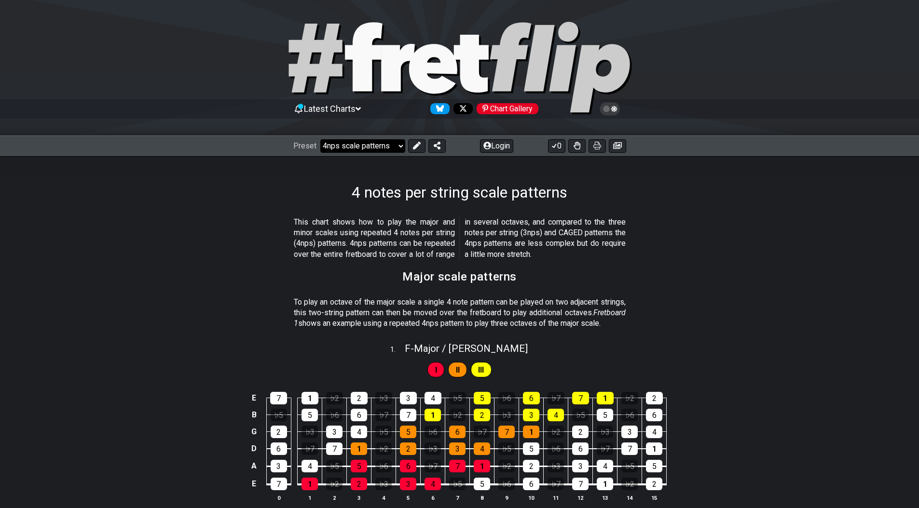
click at [368, 143] on select "Welcome to #fretflip! Initial Preset Custom Preset Minor Pentatonic Major Penta…" at bounding box center [362, 146] width 85 height 14
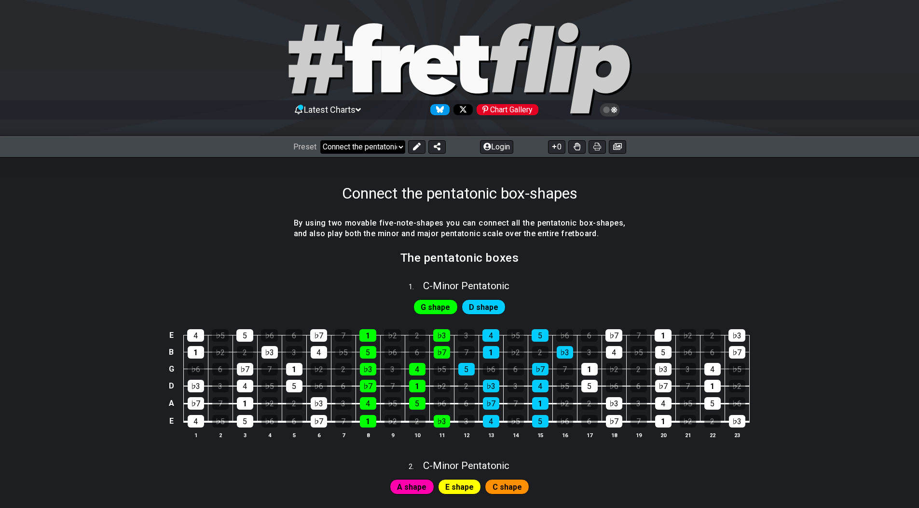
click at [351, 146] on select "Welcome to #fretflip! Initial Preset Custom Preset Minor Pentatonic Major Penta…" at bounding box center [362, 147] width 85 height 14
select select "/guitar-scales"
select select "C"
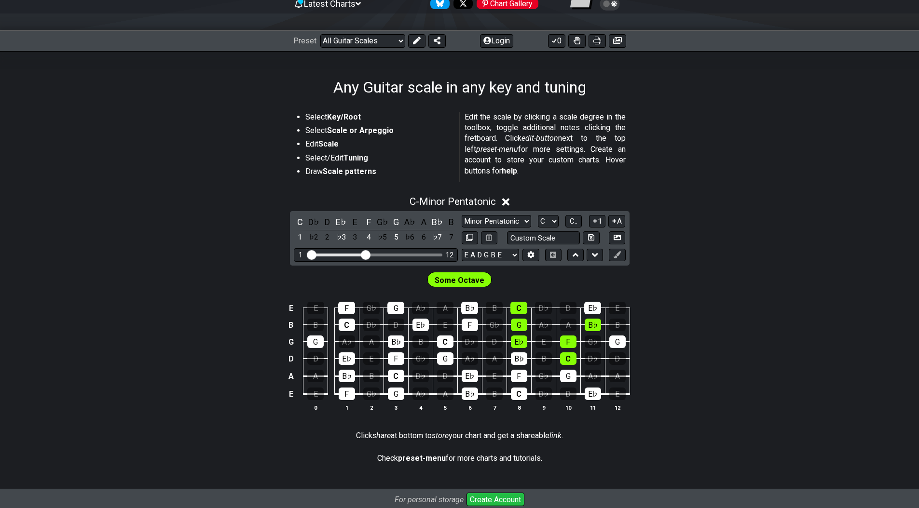
scroll to position [143, 0]
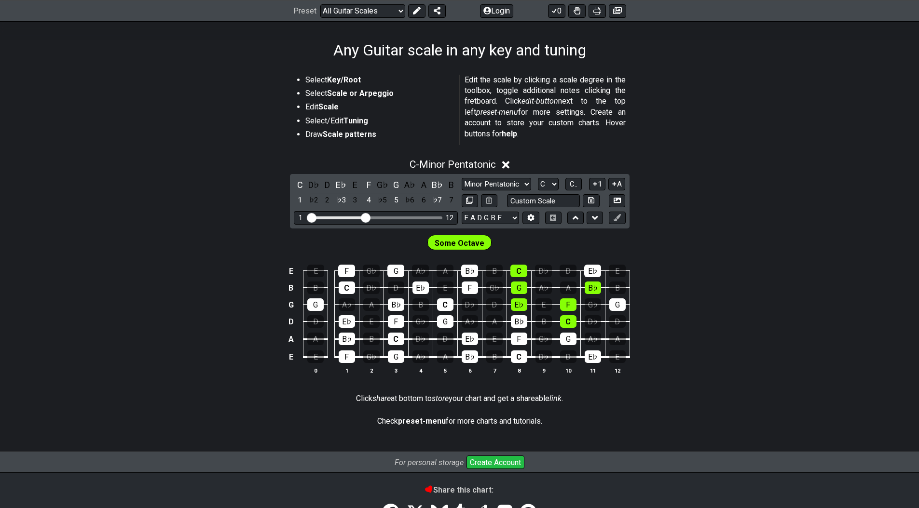
click at [477, 243] on span "Some Octave" at bounding box center [460, 243] width 50 height 14
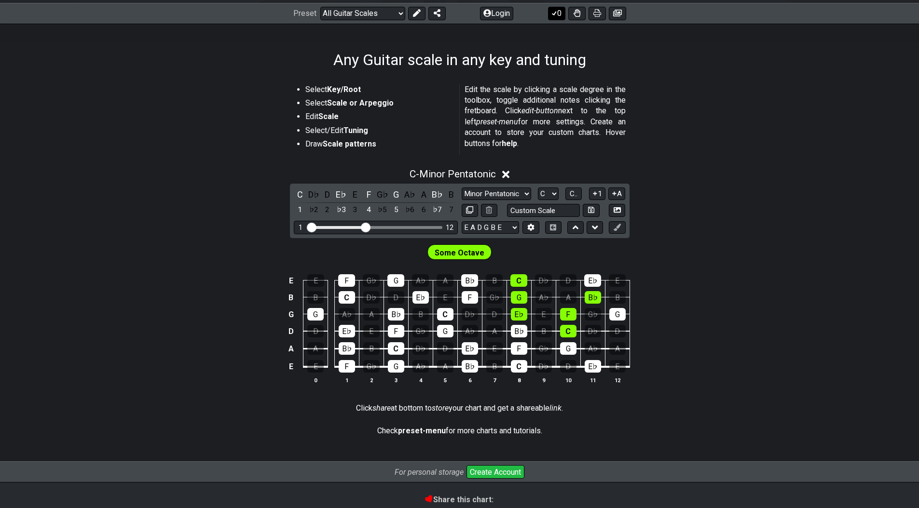
click at [559, 12] on button "0" at bounding box center [556, 14] width 17 height 14
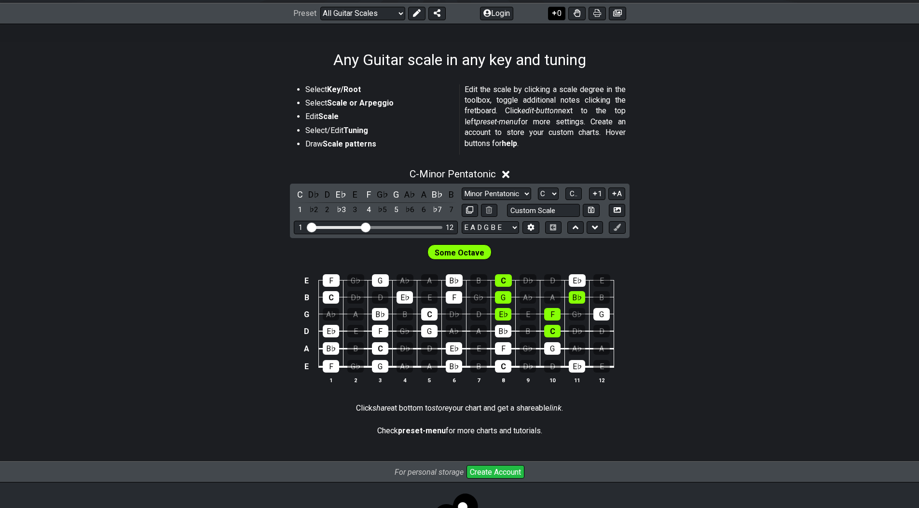
click at [559, 12] on button "0" at bounding box center [556, 14] width 17 height 14
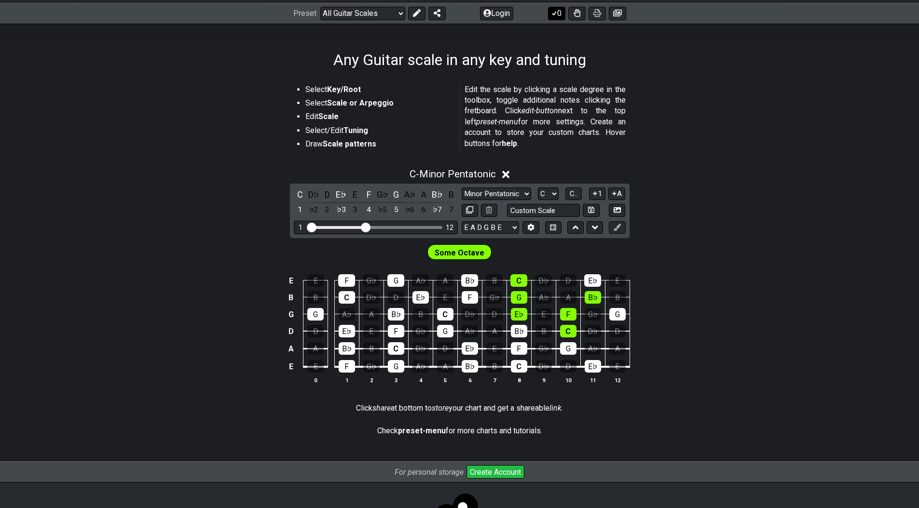
click at [559, 12] on button "0" at bounding box center [556, 14] width 17 height 14
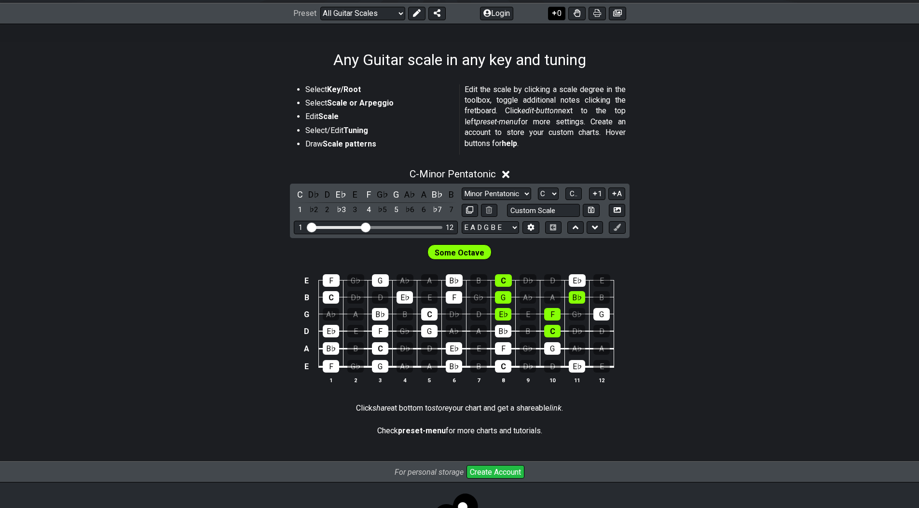
click at [559, 12] on button "0" at bounding box center [556, 14] width 17 height 14
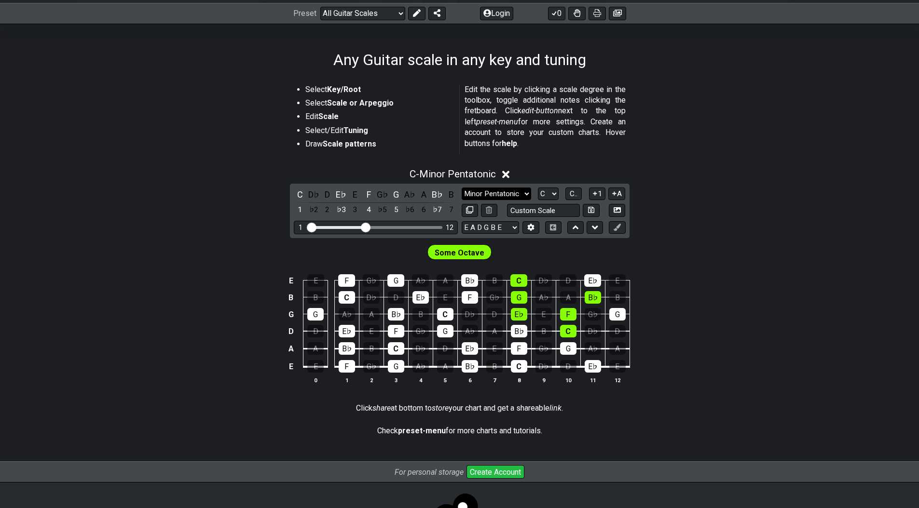
click at [519, 193] on select "Minor Pentatonic Root Minor Pentatonic Major Pentatonic Minor Blues Major Blues…" at bounding box center [496, 194] width 69 height 13
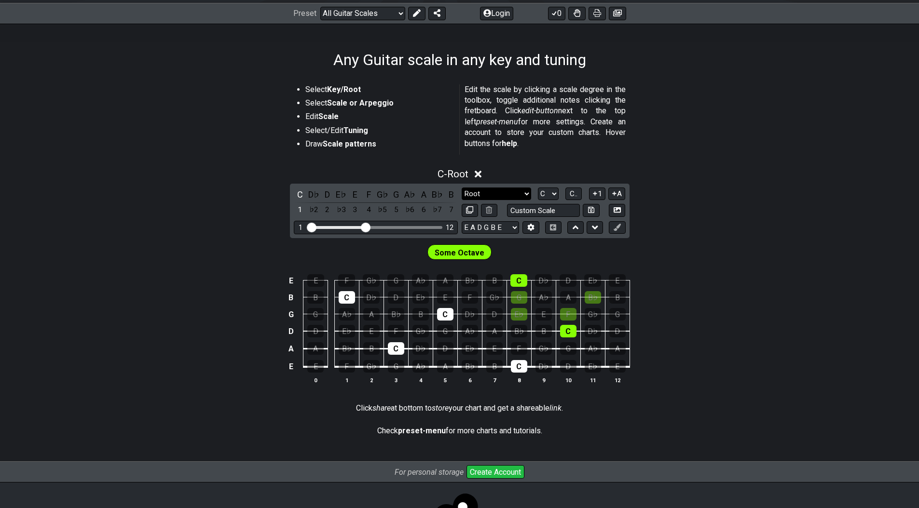
click at [511, 194] on select "Minor Pentatonic Root Minor Pentatonic Major Pentatonic Minor Blues Major Blues…" at bounding box center [496, 194] width 69 height 13
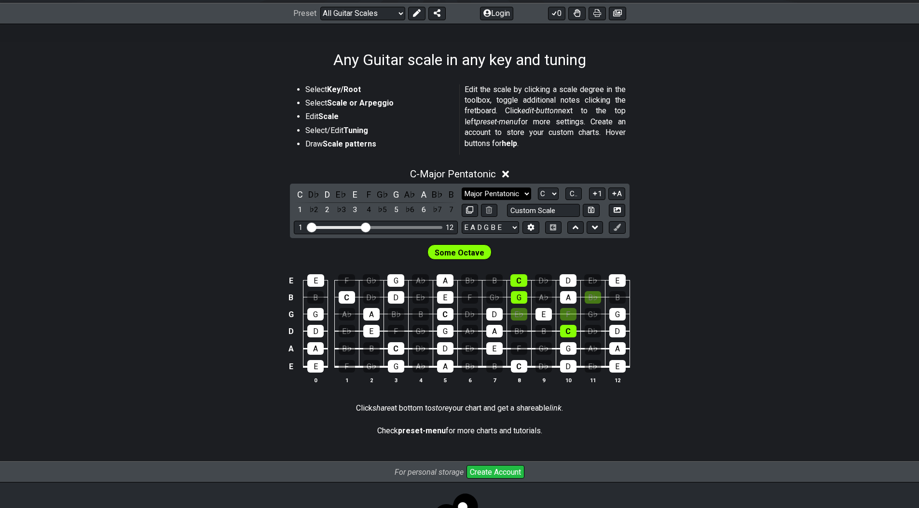
click at [512, 189] on select "Minor Pentatonic Root Minor Pentatonic Major Pentatonic Minor Blues Major Blues…" at bounding box center [496, 194] width 69 height 13
click at [571, 193] on span "C.." at bounding box center [574, 194] width 8 height 9
click at [571, 193] on span "1..7" at bounding box center [574, 194] width 12 height 9
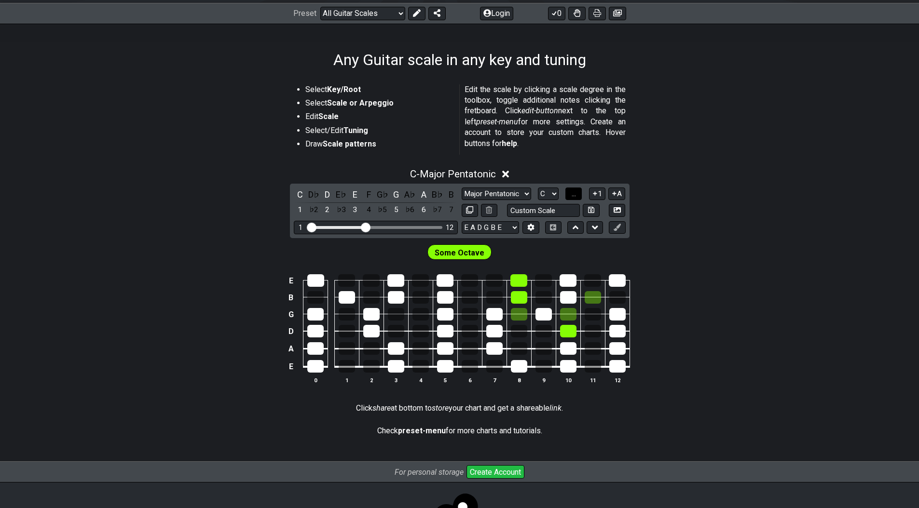
click at [573, 194] on span "..." at bounding box center [573, 194] width 4 height 9
click at [573, 194] on span "C.." at bounding box center [574, 194] width 8 height 9
click at [573, 194] on span "1..7" at bounding box center [574, 194] width 12 height 9
click at [573, 194] on span "..." at bounding box center [573, 194] width 4 height 9
click at [573, 194] on span "C.." at bounding box center [574, 194] width 8 height 9
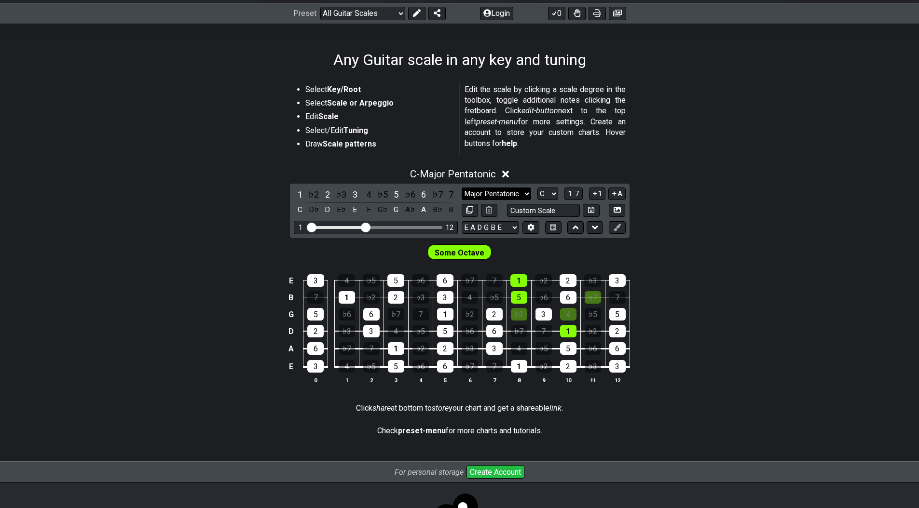
click at [503, 195] on select "Minor Pentatonic Root Minor Pentatonic Major Pentatonic Minor Blues Major Blues…" at bounding box center [496, 194] width 69 height 13
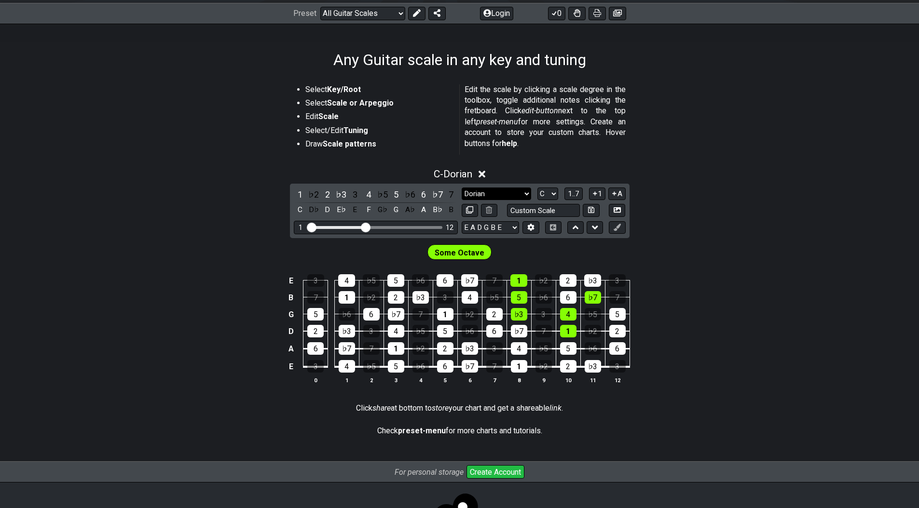
click at [509, 195] on select "Minor Pentatonic Root Minor Pentatonic Major Pentatonic Minor Blues Major Blues…" at bounding box center [496, 194] width 69 height 13
select select "Lydian"
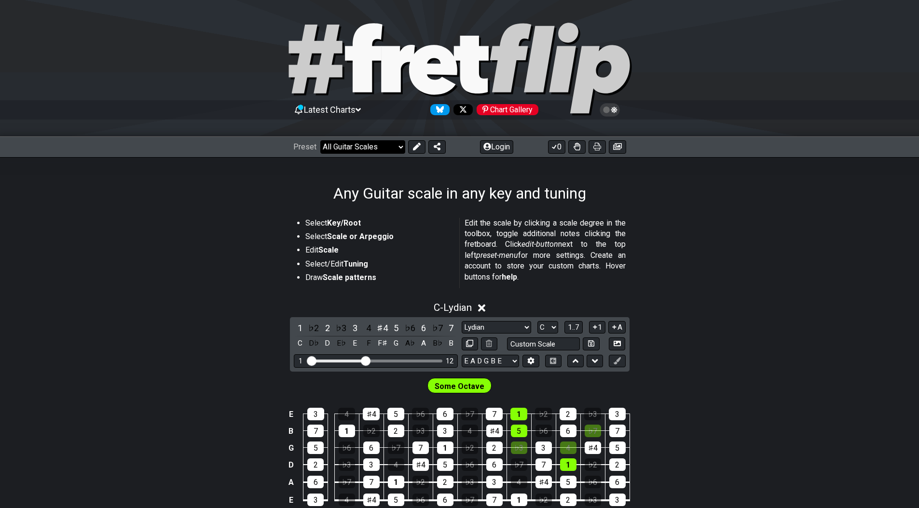
click at [391, 147] on select "Welcome to #fretflip! Initial Preset Custom Preset Minor Pentatonic Major Penta…" at bounding box center [362, 147] width 85 height 14
